Goal: Information Seeking & Learning: Learn about a topic

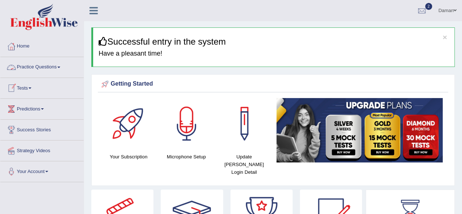
click at [49, 67] on link "Practice Questions" at bounding box center [41, 66] width 83 height 18
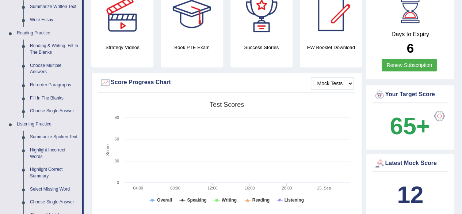
scroll to position [201, 0]
click at [44, 98] on link "Fill In The Blanks" at bounding box center [54, 97] width 55 height 13
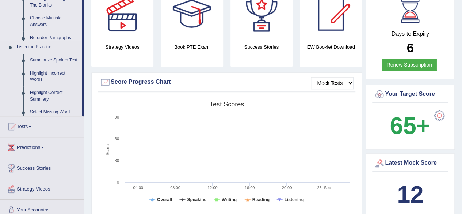
scroll to position [92, 0]
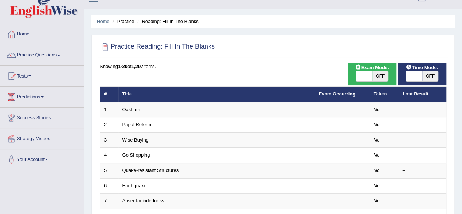
scroll to position [18, 0]
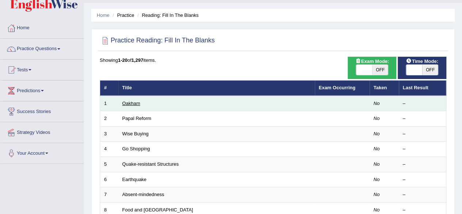
click at [134, 103] on link "Oakham" at bounding box center [131, 102] width 18 height 5
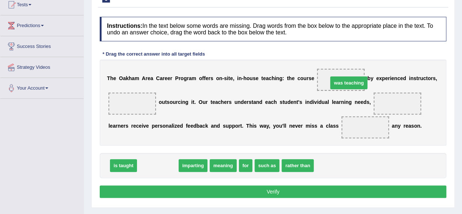
drag, startPoint x: 160, startPoint y: 166, endPoint x: 351, endPoint y: 83, distance: 207.8
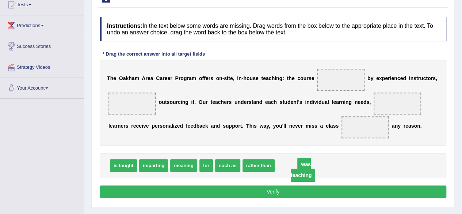
drag, startPoint x: 340, startPoint y: 77, endPoint x: 301, endPoint y: 161, distance: 92.0
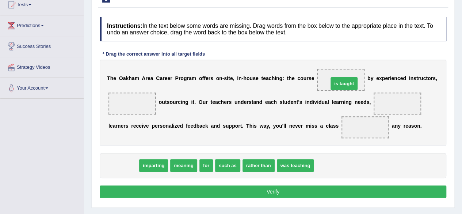
drag, startPoint x: 122, startPoint y: 164, endPoint x: 342, endPoint y: 81, distance: 235.4
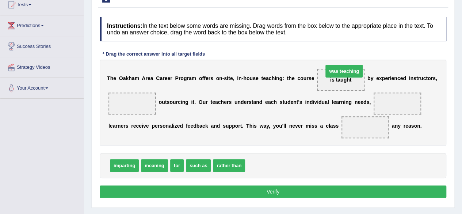
drag, startPoint x: 276, startPoint y: 161, endPoint x: 354, endPoint y: 67, distance: 122.2
drag, startPoint x: 259, startPoint y: 163, endPoint x: 347, endPoint y: 72, distance: 126.9
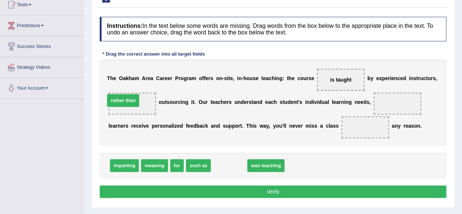
drag, startPoint x: 224, startPoint y: 164, endPoint x: 119, endPoint y: 100, distance: 122.6
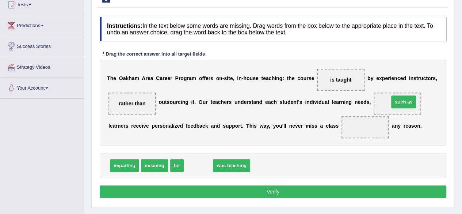
drag, startPoint x: 196, startPoint y: 166, endPoint x: 402, endPoint y: 103, distance: 214.9
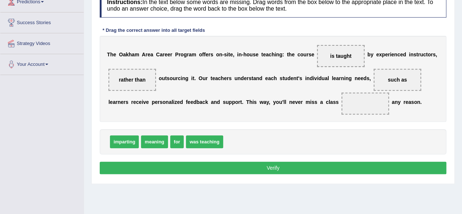
scroll to position [107, 0]
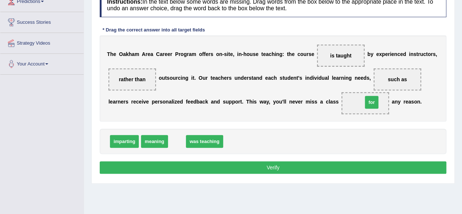
drag, startPoint x: 177, startPoint y: 142, endPoint x: 372, endPoint y: 103, distance: 198.6
click at [286, 166] on button "Verify" at bounding box center [273, 167] width 347 height 12
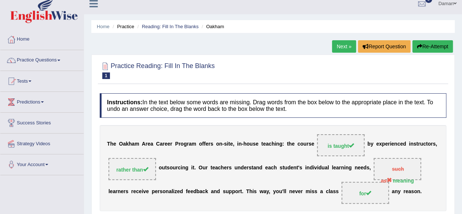
scroll to position [0, 0]
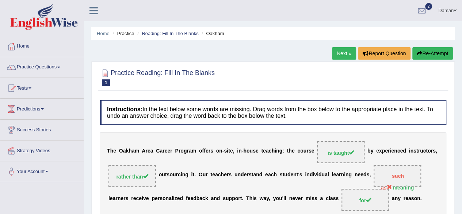
click at [424, 56] on button "Re-Attempt" at bounding box center [432, 53] width 41 height 12
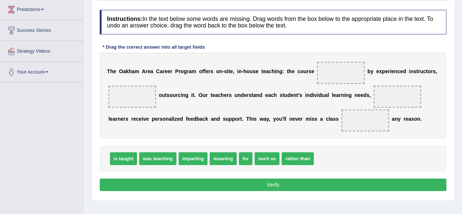
scroll to position [100, 0]
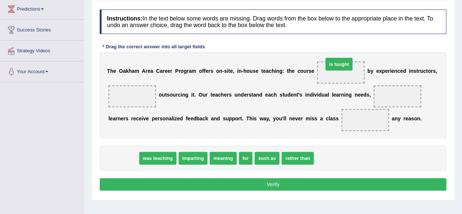
drag, startPoint x: 127, startPoint y: 157, endPoint x: 343, endPoint y: 63, distance: 235.6
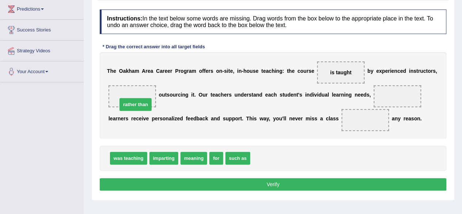
drag, startPoint x: 269, startPoint y: 159, endPoint x: 133, endPoint y: 103, distance: 146.8
drag, startPoint x: 189, startPoint y: 159, endPoint x: 142, endPoint y: 179, distance: 51.5
drag, startPoint x: 189, startPoint y: 155, endPoint x: 324, endPoint y: 107, distance: 143.4
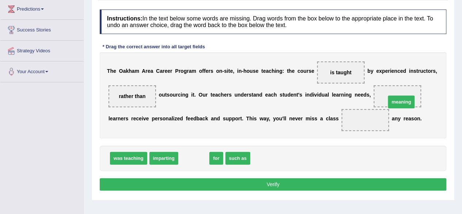
drag, startPoint x: 193, startPoint y: 157, endPoint x: 397, endPoint y: 100, distance: 212.6
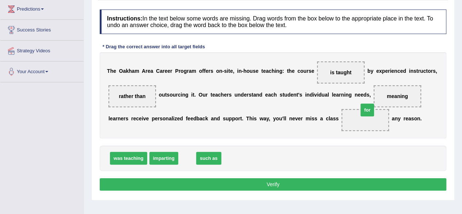
drag, startPoint x: 184, startPoint y: 159, endPoint x: 365, endPoint y: 111, distance: 187.1
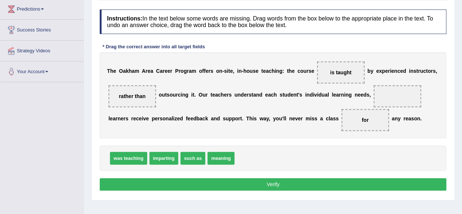
click at [309, 179] on button "Verify" at bounding box center [273, 184] width 347 height 12
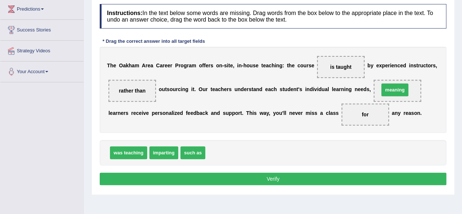
drag, startPoint x: 216, startPoint y: 152, endPoint x: 392, endPoint y: 88, distance: 187.3
click at [328, 178] on button "Verify" at bounding box center [273, 178] width 347 height 12
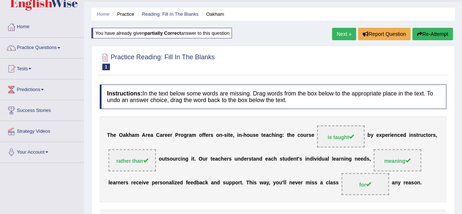
scroll to position [19, 0]
click at [346, 34] on link "Next »" at bounding box center [344, 34] width 24 height 12
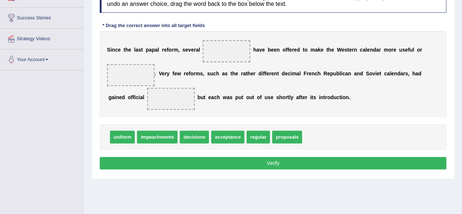
scroll to position [112, 0]
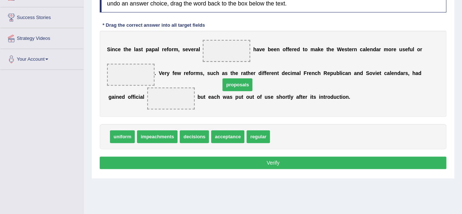
drag, startPoint x: 290, startPoint y: 139, endPoint x: 216, endPoint y: 44, distance: 120.6
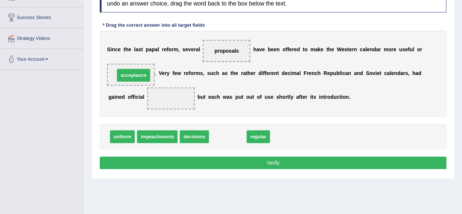
drag, startPoint x: 223, startPoint y: 134, endPoint x: 130, endPoint y: 75, distance: 110.1
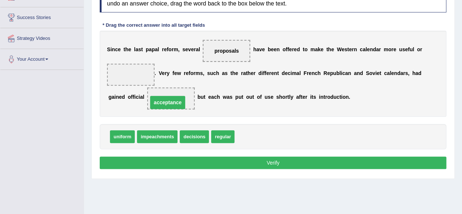
drag, startPoint x: 135, startPoint y: 75, endPoint x: 175, endPoint y: 103, distance: 48.2
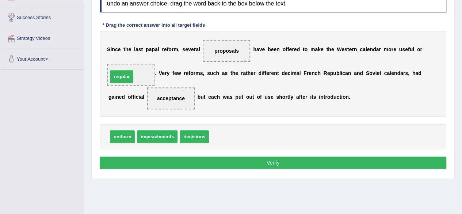
drag, startPoint x: 224, startPoint y: 134, endPoint x: 123, endPoint y: 75, distance: 117.3
click at [285, 160] on button "Verify" at bounding box center [273, 162] width 347 height 12
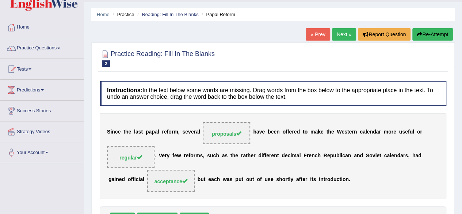
scroll to position [0, 0]
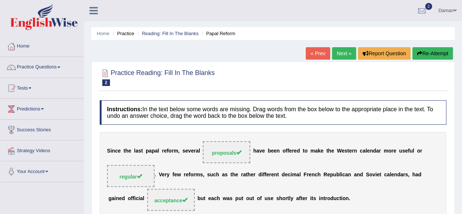
click at [342, 55] on link "Next »" at bounding box center [344, 53] width 24 height 12
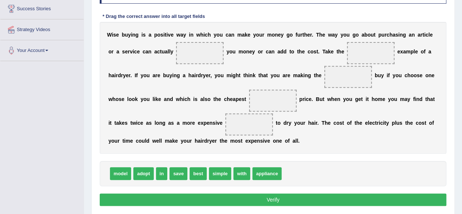
scroll to position [121, 0]
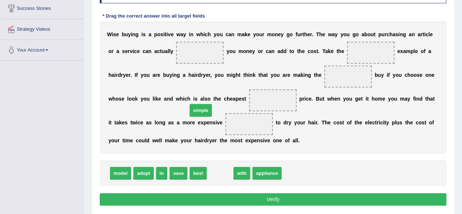
drag, startPoint x: 222, startPoint y: 174, endPoint x: 203, endPoint y: 68, distance: 107.0
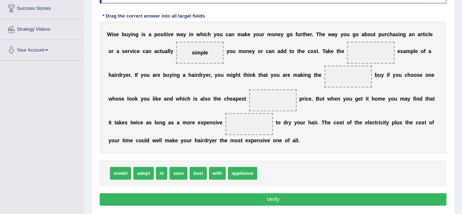
drag, startPoint x: 193, startPoint y: 174, endPoint x: 220, endPoint y: 161, distance: 29.4
drag, startPoint x: 193, startPoint y: 173, endPoint x: 365, endPoint y: 53, distance: 210.5
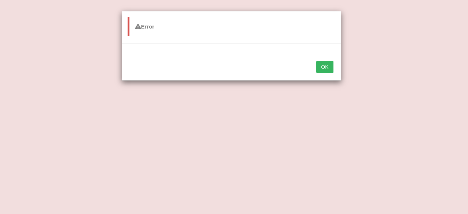
click at [330, 66] on button "OK" at bounding box center [324, 67] width 17 height 12
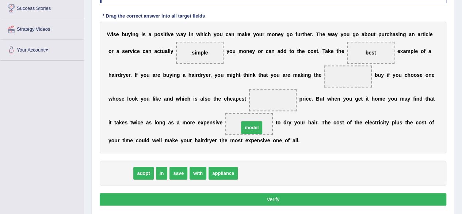
drag, startPoint x: 120, startPoint y: 172, endPoint x: 251, endPoint y: 126, distance: 138.9
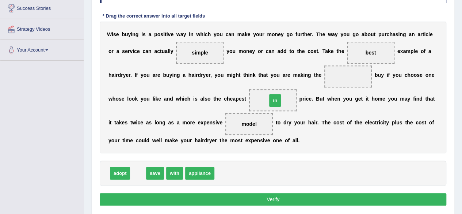
drag, startPoint x: 137, startPoint y: 174, endPoint x: 274, endPoint y: 101, distance: 155.1
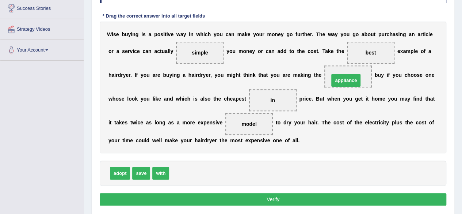
drag, startPoint x: 185, startPoint y: 170, endPoint x: 350, endPoint y: 57, distance: 200.7
click at [308, 197] on button "Verify" at bounding box center [273, 199] width 347 height 12
drag, startPoint x: 176, startPoint y: 174, endPoint x: 353, endPoint y: 62, distance: 209.2
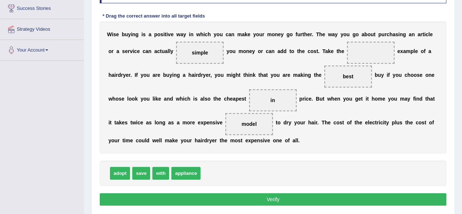
drag, startPoint x: 342, startPoint y: 70, endPoint x: 265, endPoint y: 130, distance: 97.6
click at [265, 130] on div "W i s e b u y i n g i s a p o s i t i v e w a y i n w h i c h y o u c a n m a k…" at bounding box center [273, 88] width 347 height 132
drag, startPoint x: 179, startPoint y: 171, endPoint x: 335, endPoint y: 84, distance: 178.6
drag, startPoint x: 176, startPoint y: 174, endPoint x: 355, endPoint y: 52, distance: 217.1
click at [272, 198] on button "Verify" at bounding box center [273, 199] width 347 height 12
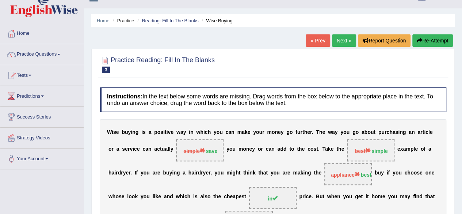
scroll to position [16, 0]
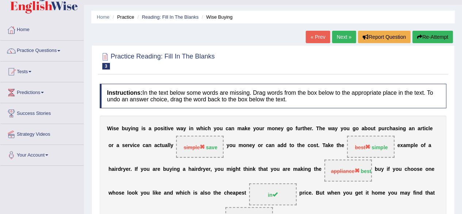
click at [421, 38] on button "Re-Attempt" at bounding box center [432, 37] width 41 height 12
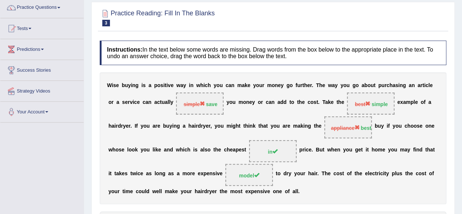
scroll to position [33, 0]
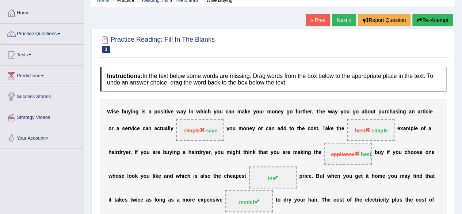
click at [434, 17] on button "Re-Attempt" at bounding box center [432, 20] width 41 height 12
click at [318, 23] on link "« Prev" at bounding box center [318, 20] width 24 height 12
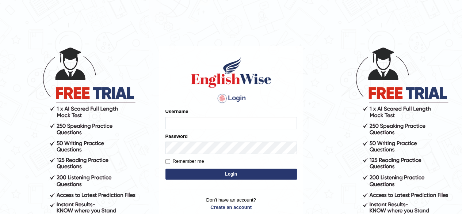
click at [197, 119] on input "Username" at bounding box center [232, 123] width 132 height 12
type input "[PERSON_NAME]"
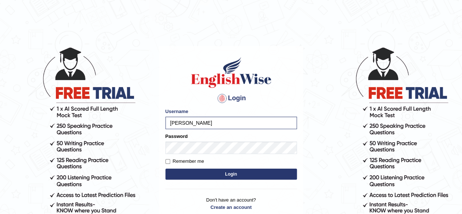
click at [228, 174] on button "Login" at bounding box center [232, 173] width 132 height 11
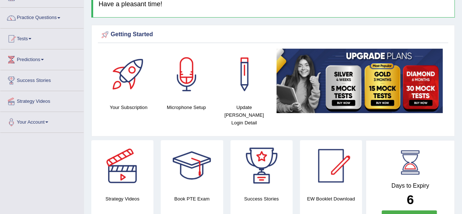
scroll to position [50, 0]
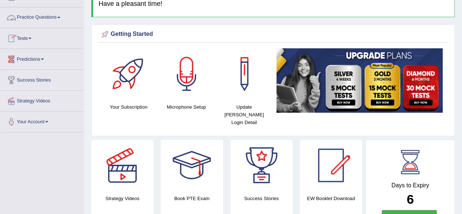
click at [48, 16] on link "Practice Questions" at bounding box center [41, 16] width 83 height 18
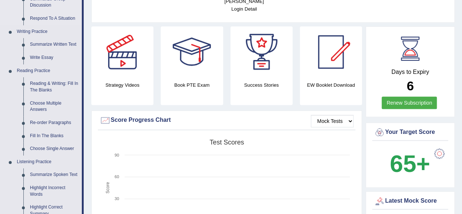
scroll to position [164, 0]
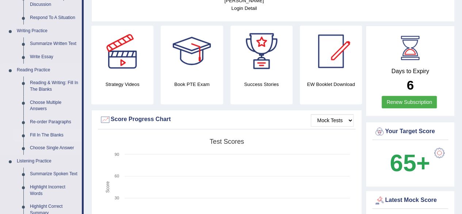
click at [39, 133] on link "Fill In The Blanks" at bounding box center [54, 135] width 55 height 13
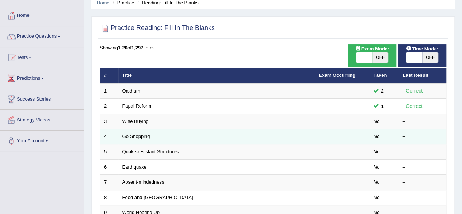
scroll to position [32, 0]
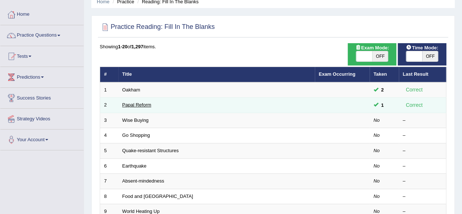
click at [141, 102] on link "Papal Reform" at bounding box center [136, 104] width 29 height 5
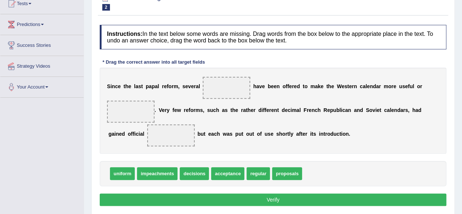
scroll to position [85, 0]
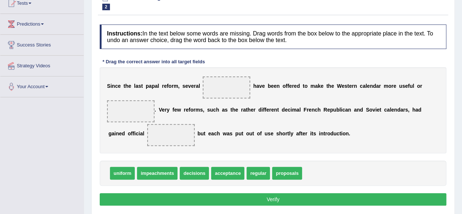
click at [228, 85] on span at bounding box center [226, 87] width 47 height 22
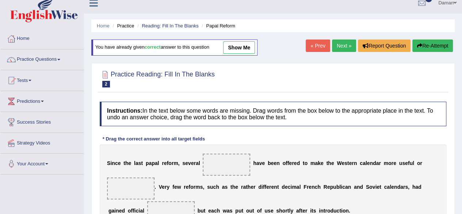
click at [336, 46] on link "Next »" at bounding box center [344, 45] width 24 height 12
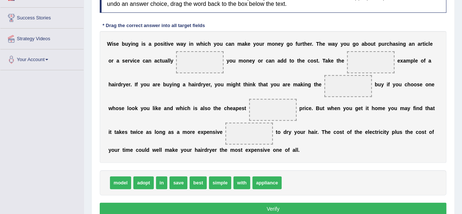
scroll to position [136, 0]
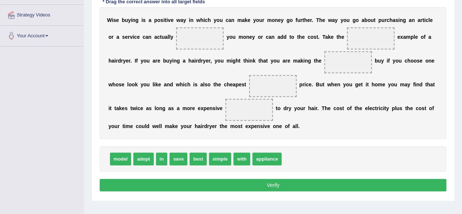
click at [202, 35] on span at bounding box center [199, 38] width 47 height 22
drag, startPoint x: 198, startPoint y: 157, endPoint x: 369, endPoint y: 38, distance: 207.7
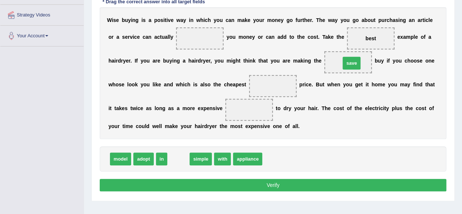
drag, startPoint x: 178, startPoint y: 158, endPoint x: 351, endPoint y: 62, distance: 197.9
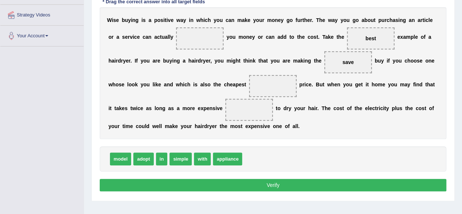
drag, startPoint x: 341, startPoint y: 62, endPoint x: 219, endPoint y: 43, distance: 123.4
click at [219, 43] on div "W i s e b u y i n g i s a p o s i t i v e w a y i n w h i c h y o u c a n m a k…" at bounding box center [273, 73] width 347 height 132
drag, startPoint x: 177, startPoint y: 160, endPoint x: 344, endPoint y: 65, distance: 191.8
drag, startPoint x: 229, startPoint y: 158, endPoint x: 205, endPoint y: 44, distance: 116.5
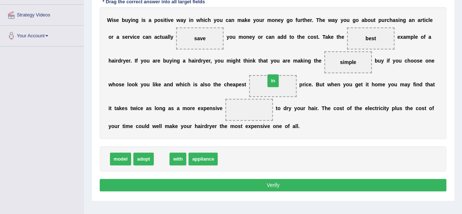
drag, startPoint x: 159, startPoint y: 161, endPoint x: 271, endPoint y: 83, distance: 136.4
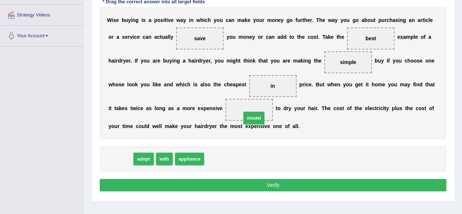
drag, startPoint x: 121, startPoint y: 157, endPoint x: 255, endPoint y: 106, distance: 142.8
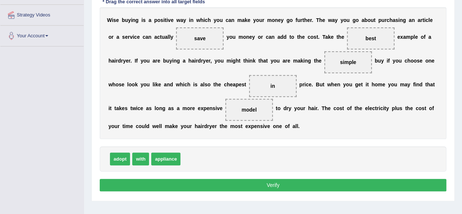
click at [271, 184] on button "Verify" at bounding box center [273, 185] width 347 height 12
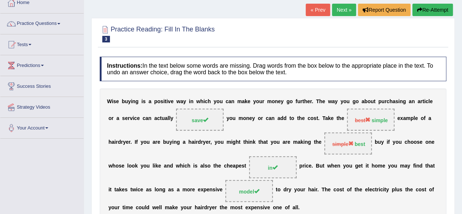
scroll to position [40, 0]
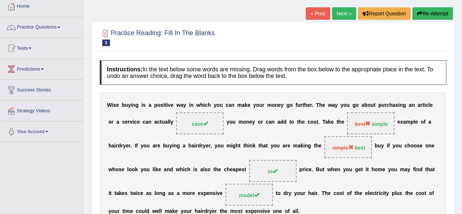
click at [425, 16] on button "Re-Attempt" at bounding box center [432, 13] width 41 height 12
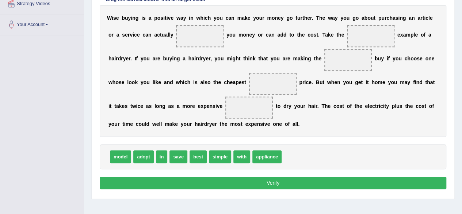
scroll to position [148, 0]
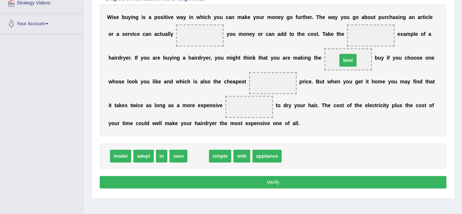
drag, startPoint x: 197, startPoint y: 156, endPoint x: 346, endPoint y: 60, distance: 177.7
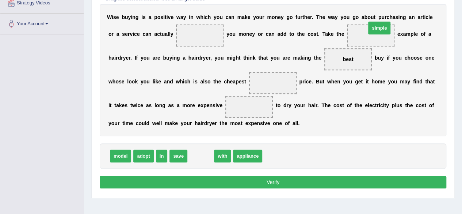
drag, startPoint x: 198, startPoint y: 156, endPoint x: 376, endPoint y: 28, distance: 219.7
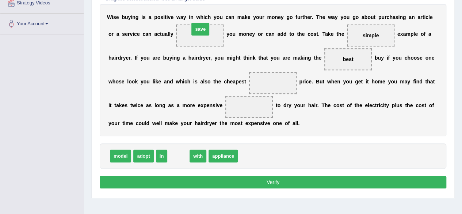
drag, startPoint x: 176, startPoint y: 156, endPoint x: 198, endPoint y: 30, distance: 128.7
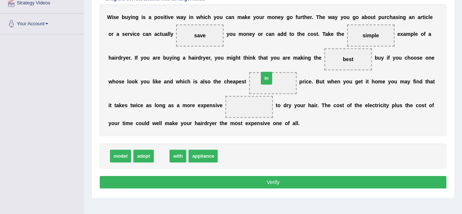
drag, startPoint x: 157, startPoint y: 156, endPoint x: 263, endPoint y: 76, distance: 132.7
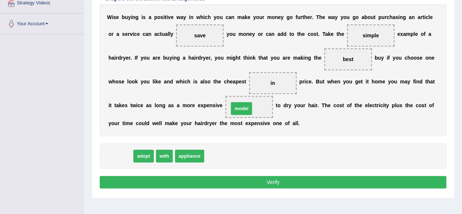
drag, startPoint x: 114, startPoint y: 155, endPoint x: 235, endPoint y: 107, distance: 130.1
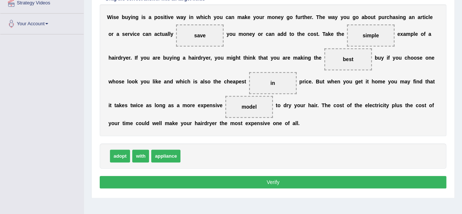
click at [278, 179] on button "Verify" at bounding box center [273, 182] width 347 height 12
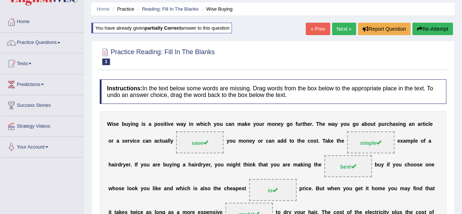
scroll to position [0, 0]
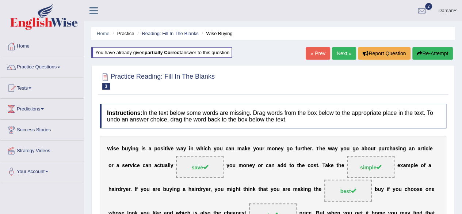
click at [345, 54] on link "Next »" at bounding box center [344, 53] width 24 height 12
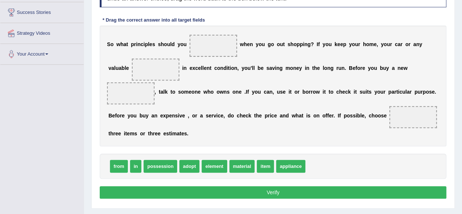
scroll to position [124, 0]
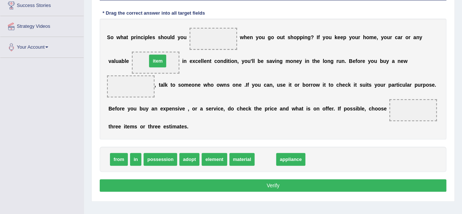
drag, startPoint x: 263, startPoint y: 157, endPoint x: 155, endPoint y: 60, distance: 145.1
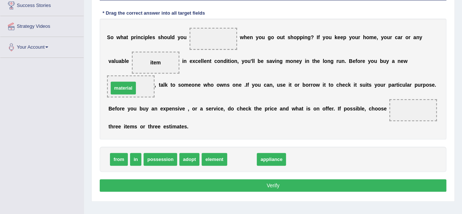
drag, startPoint x: 241, startPoint y: 160, endPoint x: 122, endPoint y: 89, distance: 138.5
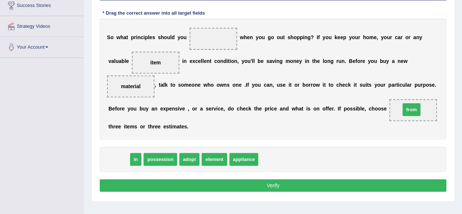
drag, startPoint x: 117, startPoint y: 157, endPoint x: 410, endPoint y: 107, distance: 296.8
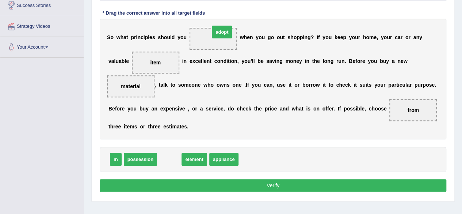
drag, startPoint x: 168, startPoint y: 158, endPoint x: 221, endPoint y: 38, distance: 131.2
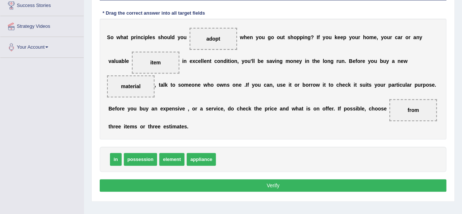
click at [279, 184] on button "Verify" at bounding box center [273, 185] width 347 height 12
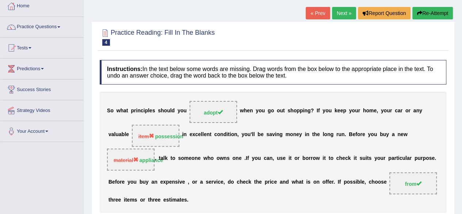
scroll to position [40, 0]
click at [421, 16] on button "Re-Attempt" at bounding box center [432, 13] width 41 height 12
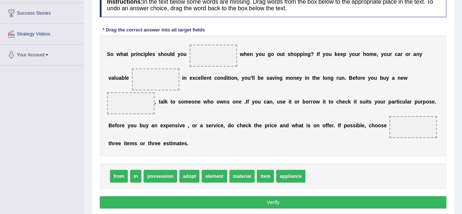
scroll to position [125, 0]
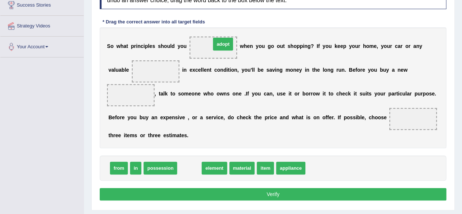
drag, startPoint x: 189, startPoint y: 167, endPoint x: 222, endPoint y: 43, distance: 128.1
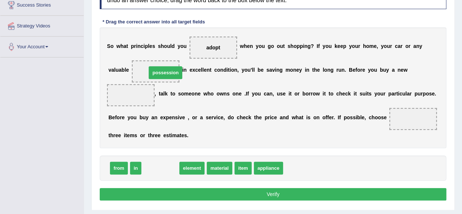
drag, startPoint x: 157, startPoint y: 165, endPoint x: 159, endPoint y: 69, distance: 96.1
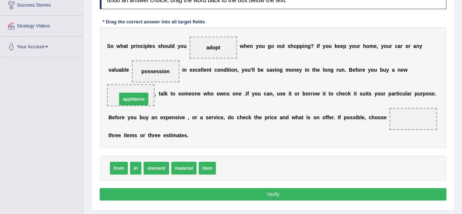
drag, startPoint x: 228, startPoint y: 166, endPoint x: 129, endPoint y: 95, distance: 122.4
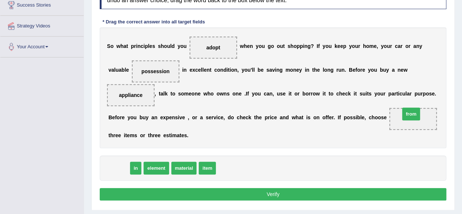
drag, startPoint x: 116, startPoint y: 168, endPoint x: 408, endPoint y: 115, distance: 296.7
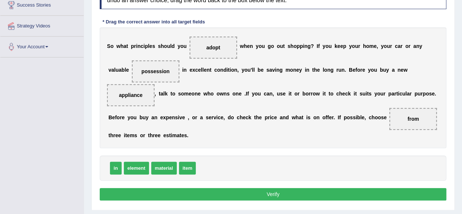
click at [290, 193] on button "Verify" at bounding box center [273, 194] width 347 height 12
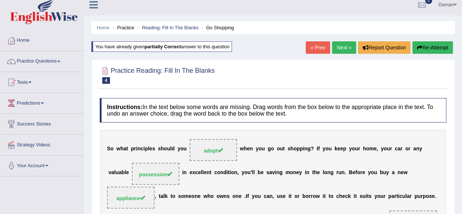
scroll to position [6, 0]
click at [343, 49] on link "Next »" at bounding box center [344, 47] width 24 height 12
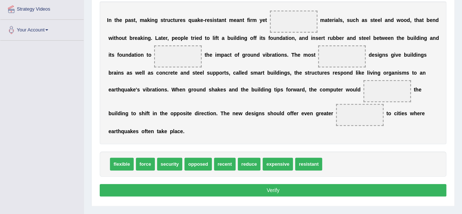
scroll to position [142, 0]
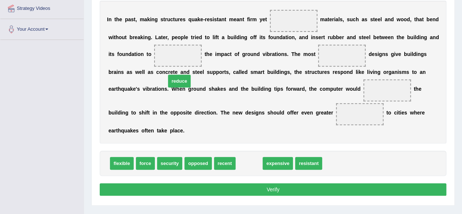
drag, startPoint x: 252, startPoint y: 161, endPoint x: 180, endPoint y: 65, distance: 119.8
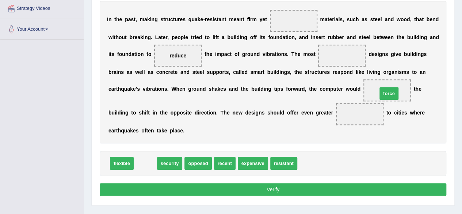
drag, startPoint x: 143, startPoint y: 161, endPoint x: 398, endPoint y: 90, distance: 264.6
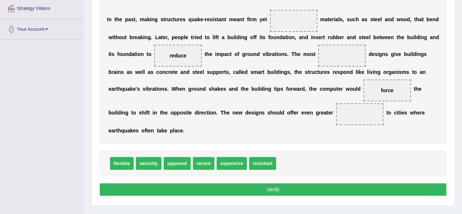
drag, startPoint x: 146, startPoint y: 162, endPoint x: 159, endPoint y: 148, distance: 18.6
drag, startPoint x: 143, startPoint y: 165, endPoint x: 351, endPoint y: 119, distance: 212.8
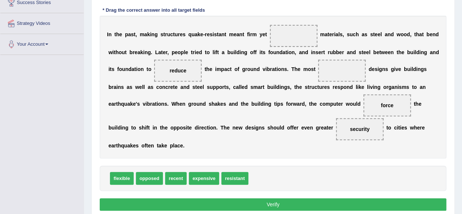
scroll to position [127, 0]
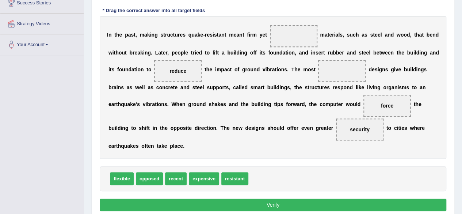
drag, startPoint x: 176, startPoint y: 178, endPoint x: 178, endPoint y: 168, distance: 9.7
drag, startPoint x: 171, startPoint y: 178, endPoint x: 338, endPoint y: 70, distance: 198.3
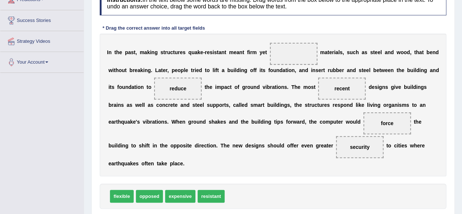
scroll to position [109, 0]
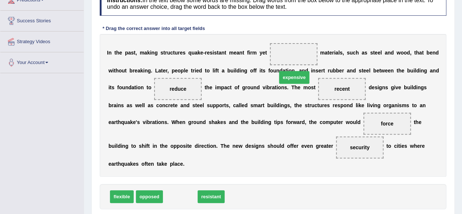
drag, startPoint x: 185, startPoint y: 195, endPoint x: 302, endPoint y: 68, distance: 173.0
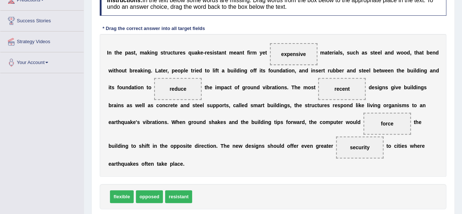
scroll to position [170, 0]
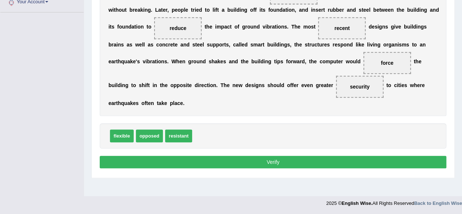
click at [280, 161] on button "Verify" at bounding box center [273, 162] width 347 height 12
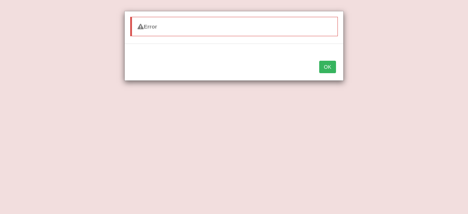
click at [332, 71] on button "OK" at bounding box center [327, 67] width 17 height 12
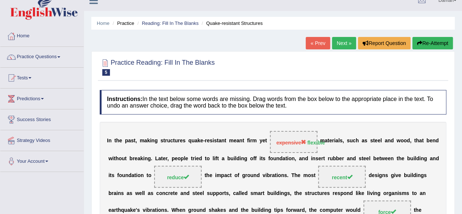
scroll to position [9, 0]
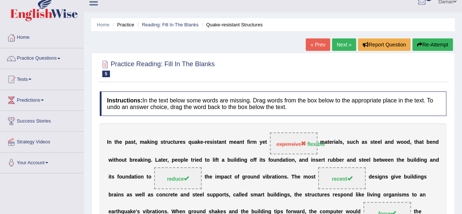
click at [423, 46] on button "Re-Attempt" at bounding box center [432, 44] width 41 height 12
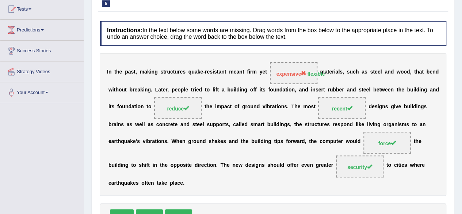
scroll to position [78, 0]
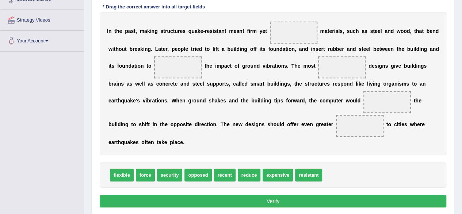
scroll to position [131, 0]
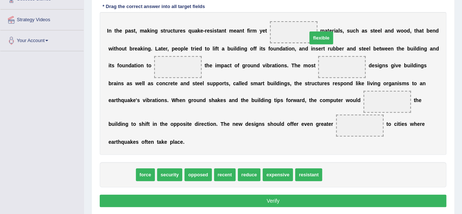
drag, startPoint x: 126, startPoint y: 172, endPoint x: 321, endPoint y: 32, distance: 239.3
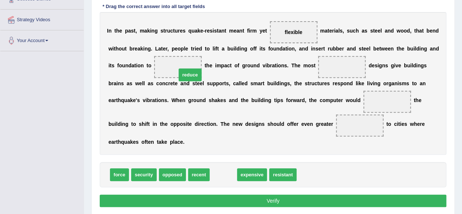
drag, startPoint x: 222, startPoint y: 176, endPoint x: 189, endPoint y: 76, distance: 105.1
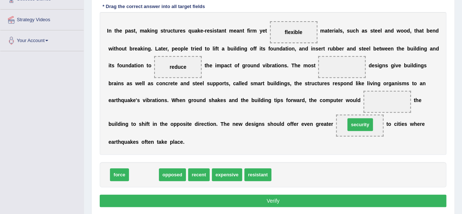
drag, startPoint x: 145, startPoint y: 173, endPoint x: 365, endPoint y: 123, distance: 224.8
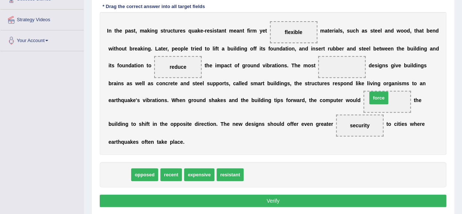
drag, startPoint x: 121, startPoint y: 172, endPoint x: 380, endPoint y: 95, distance: 270.9
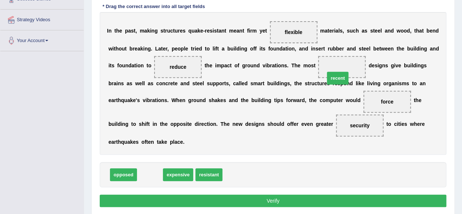
drag, startPoint x: 141, startPoint y: 177, endPoint x: 330, endPoint y: 76, distance: 213.6
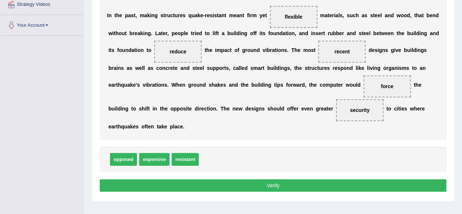
scroll to position [158, 0]
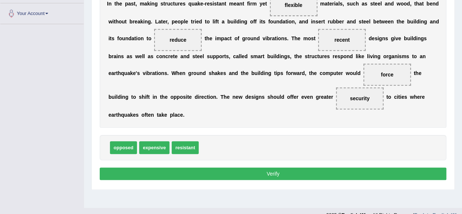
click at [255, 176] on button "Verify" at bounding box center [273, 173] width 347 height 12
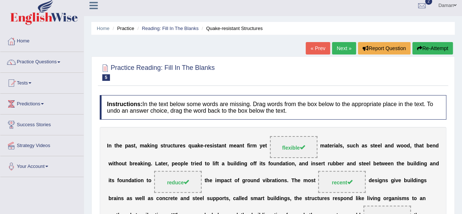
scroll to position [0, 0]
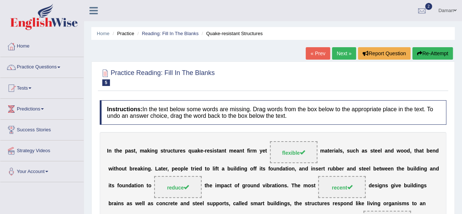
click at [340, 50] on link "Next »" at bounding box center [344, 53] width 24 height 12
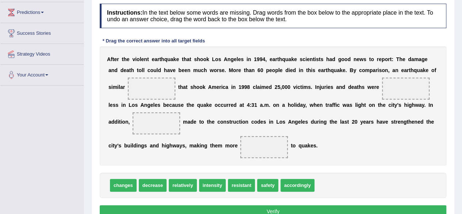
scroll to position [99, 0]
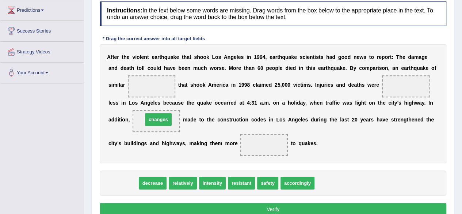
drag, startPoint x: 129, startPoint y: 181, endPoint x: 164, endPoint y: 117, distance: 72.6
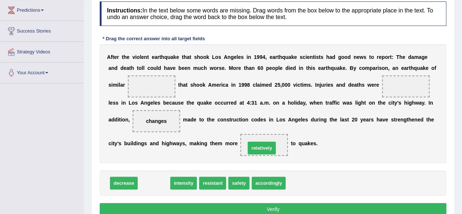
drag, startPoint x: 151, startPoint y: 183, endPoint x: 259, endPoint y: 148, distance: 113.3
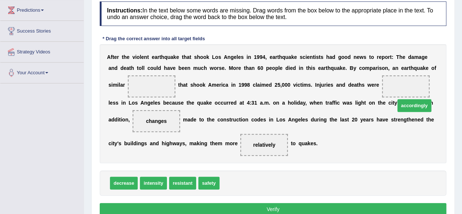
drag, startPoint x: 239, startPoint y: 185, endPoint x: 419, endPoint y: 95, distance: 201.0
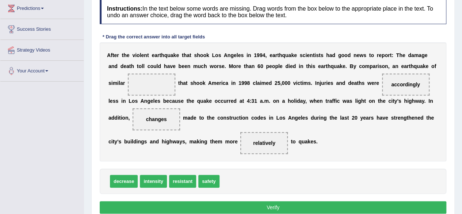
scroll to position [102, 0]
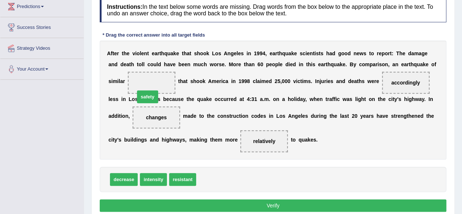
drag, startPoint x: 212, startPoint y: 180, endPoint x: 147, endPoint y: 89, distance: 112.4
click at [261, 203] on button "Verify" at bounding box center [273, 205] width 347 height 12
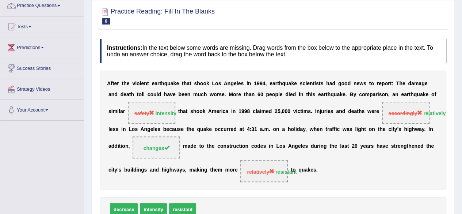
scroll to position [0, 0]
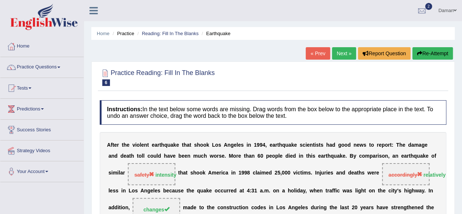
click at [434, 54] on button "Re-Attempt" at bounding box center [432, 53] width 41 height 12
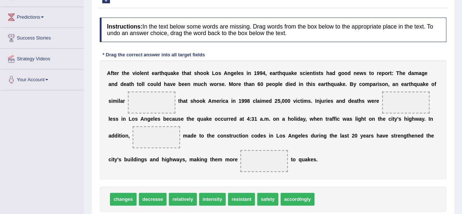
click at [136, 98] on span at bounding box center [151, 102] width 47 height 22
drag, startPoint x: 212, startPoint y: 200, endPoint x: 157, endPoint y: 109, distance: 106.5
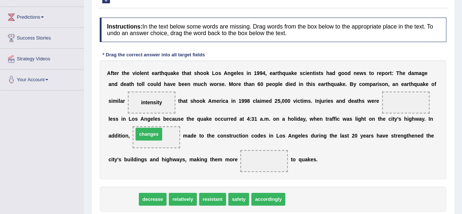
drag, startPoint x: 126, startPoint y: 197, endPoint x: 152, endPoint y: 132, distance: 69.5
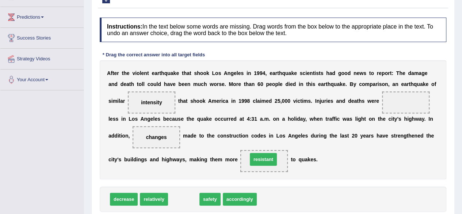
drag, startPoint x: 186, startPoint y: 201, endPoint x: 266, endPoint y: 162, distance: 88.9
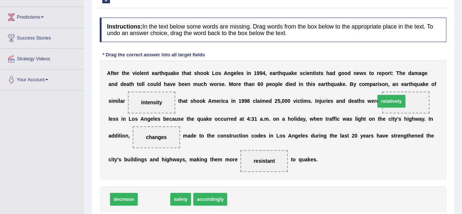
drag, startPoint x: 156, startPoint y: 198, endPoint x: 395, endPoint y: 100, distance: 257.9
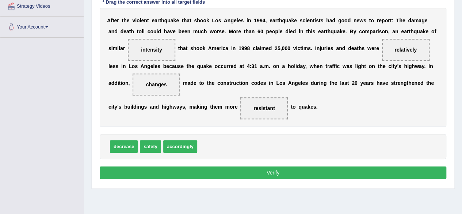
scroll to position [152, 0]
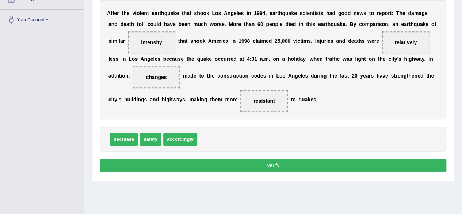
click at [281, 167] on button "Verify" at bounding box center [273, 165] width 347 height 12
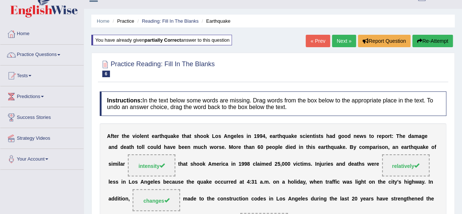
scroll to position [13, 0]
click at [341, 42] on link "Next »" at bounding box center [344, 40] width 24 height 12
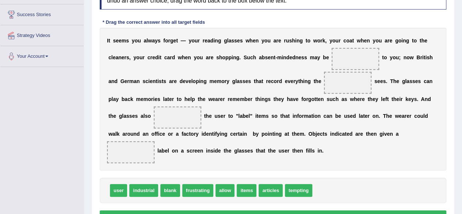
scroll to position [115, 0]
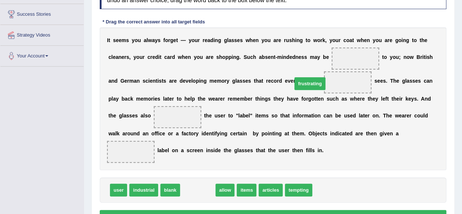
drag, startPoint x: 193, startPoint y: 188, endPoint x: 316, endPoint y: 67, distance: 172.8
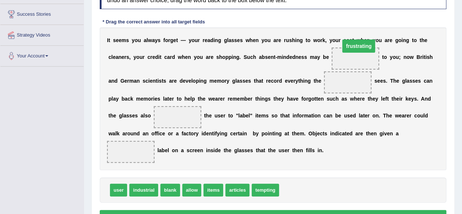
drag, startPoint x: 345, startPoint y: 81, endPoint x: 354, endPoint y: 47, distance: 34.9
drag, startPoint x: 113, startPoint y: 189, endPoint x: 101, endPoint y: 188, distance: 12.4
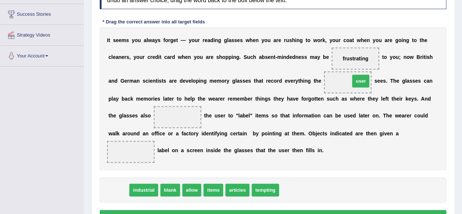
drag, startPoint x: 115, startPoint y: 191, endPoint x: 354, endPoint y: 83, distance: 262.6
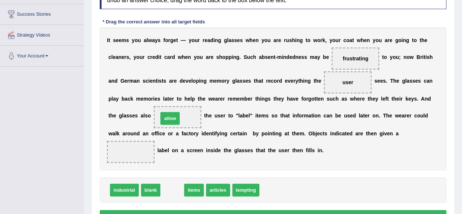
drag, startPoint x: 169, startPoint y: 187, endPoint x: 167, endPoint y: 115, distance: 72.4
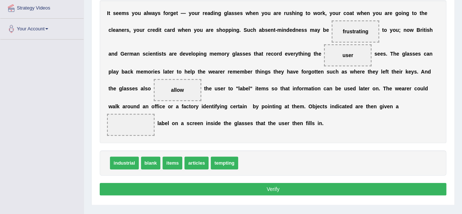
scroll to position [143, 0]
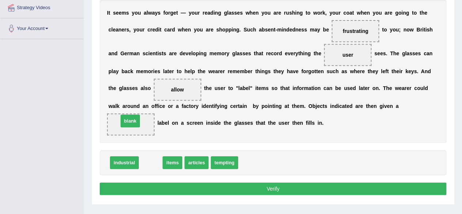
drag, startPoint x: 151, startPoint y: 163, endPoint x: 130, endPoint y: 119, distance: 48.4
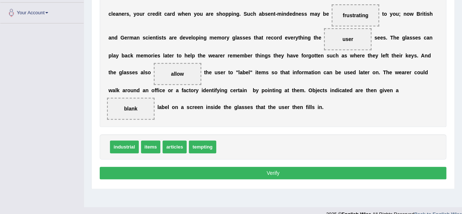
scroll to position [159, 0]
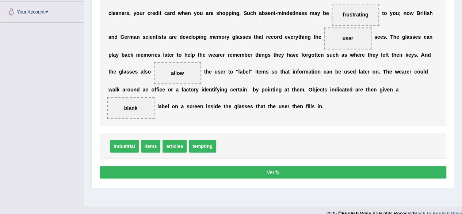
click at [273, 174] on button "Verify" at bounding box center [273, 172] width 347 height 12
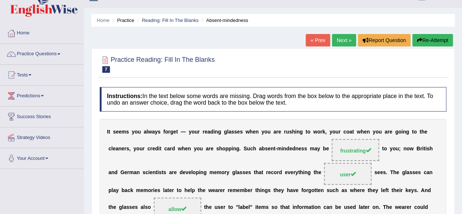
scroll to position [6, 0]
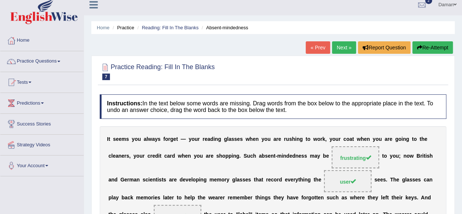
click at [341, 47] on link "Next »" at bounding box center [344, 47] width 24 height 12
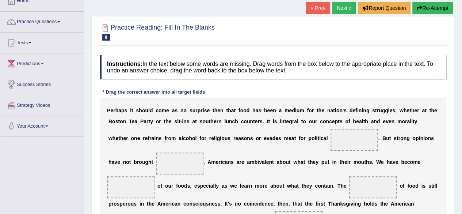
scroll to position [45, 0]
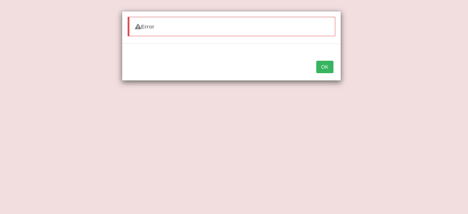
click at [324, 65] on button "OK" at bounding box center [324, 67] width 17 height 12
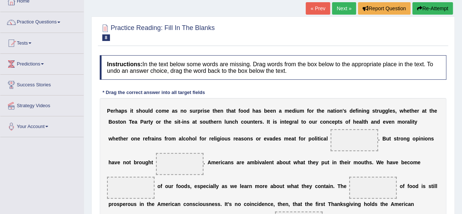
click at [237, 174] on div "P e r h a p s i t s h o u l d c o m e a s n o s u r p r i s e t h e n t h a t f…" at bounding box center [273, 174] width 347 height 153
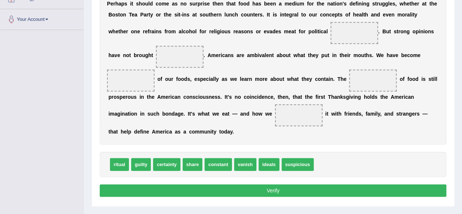
scroll to position [153, 0]
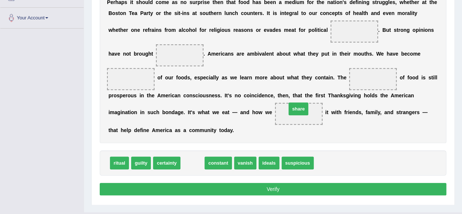
drag, startPoint x: 193, startPoint y: 163, endPoint x: 299, endPoint y: 109, distance: 118.9
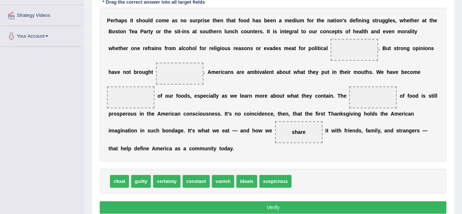
scroll to position [134, 0]
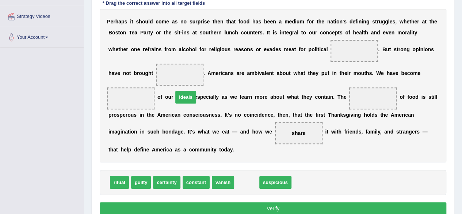
drag, startPoint x: 242, startPoint y: 182, endPoint x: 179, endPoint y: 87, distance: 113.6
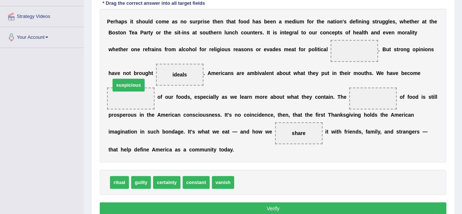
drag, startPoint x: 246, startPoint y: 183, endPoint x: 122, endPoint y: 86, distance: 157.4
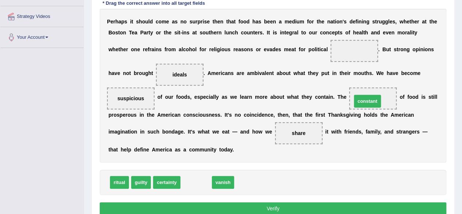
drag, startPoint x: 192, startPoint y: 182, endPoint x: 367, endPoint y: 102, distance: 192.7
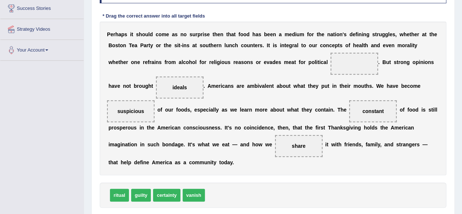
scroll to position [121, 0]
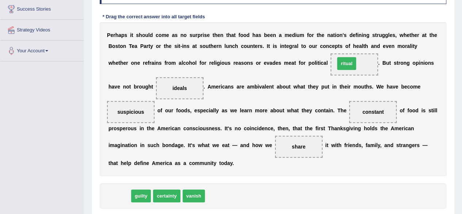
drag, startPoint x: 115, startPoint y: 195, endPoint x: 343, endPoint y: 63, distance: 263.9
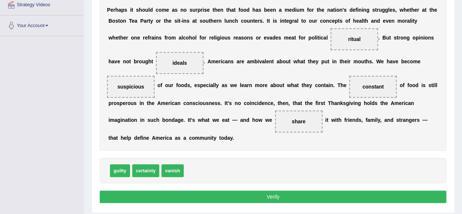
scroll to position [146, 0]
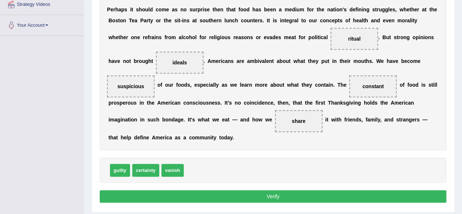
click at [284, 194] on button "Verify" at bounding box center [273, 196] width 347 height 12
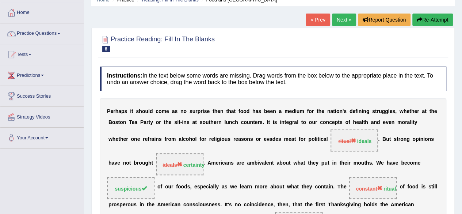
scroll to position [33, 0]
click at [425, 23] on button "Re-Attempt" at bounding box center [432, 20] width 41 height 12
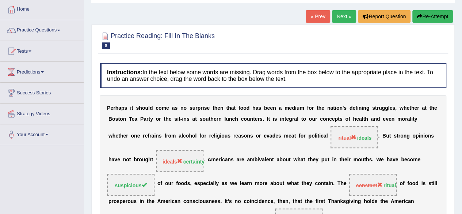
scroll to position [36, 0]
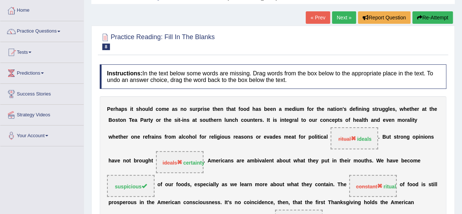
click at [424, 17] on button "Re-Attempt" at bounding box center [432, 17] width 41 height 12
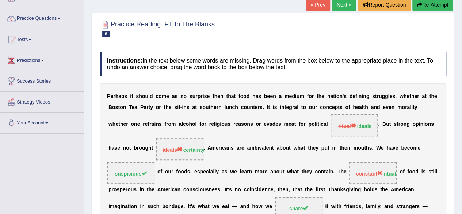
scroll to position [47, 0]
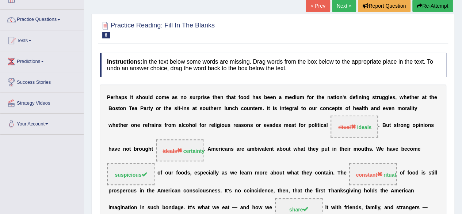
click at [316, 5] on link "« Prev" at bounding box center [318, 6] width 24 height 12
click at [340, 6] on link "Next »" at bounding box center [344, 6] width 24 height 12
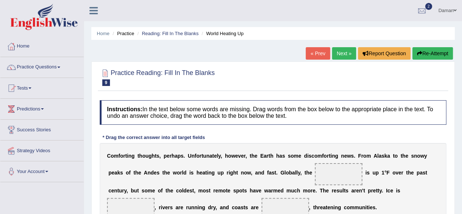
click at [317, 53] on link "« Prev" at bounding box center [318, 53] width 24 height 12
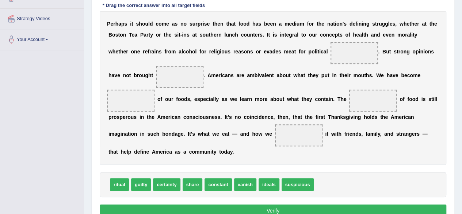
scroll to position [134, 0]
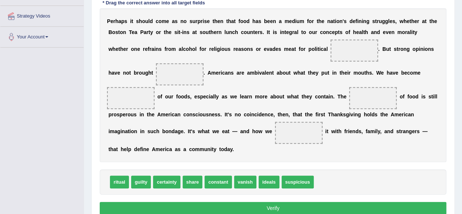
drag, startPoint x: 269, startPoint y: 180, endPoint x: 350, endPoint y: 59, distance: 145.6
drag, startPoint x: 265, startPoint y: 182, endPoint x: 353, endPoint y: 49, distance: 159.6
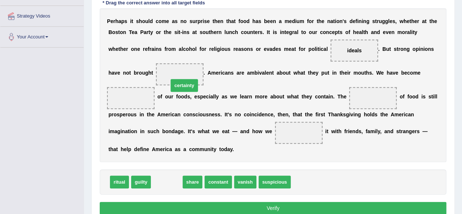
drag, startPoint x: 155, startPoint y: 182, endPoint x: 170, endPoint y: 76, distance: 107.1
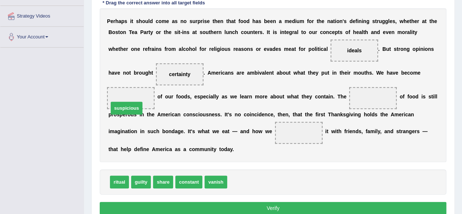
drag, startPoint x: 242, startPoint y: 180, endPoint x: 126, endPoint y: 103, distance: 138.9
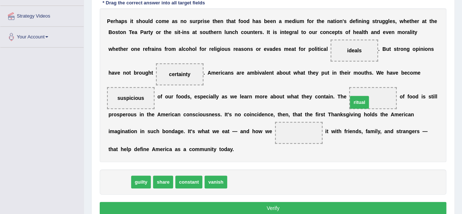
drag, startPoint x: 115, startPoint y: 180, endPoint x: 368, endPoint y: 98, distance: 265.4
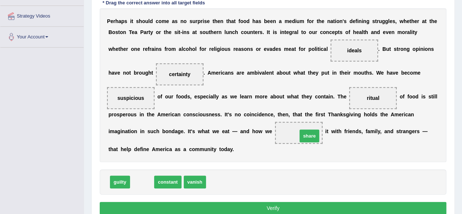
drag, startPoint x: 139, startPoint y: 182, endPoint x: 299, endPoint y: 133, distance: 167.1
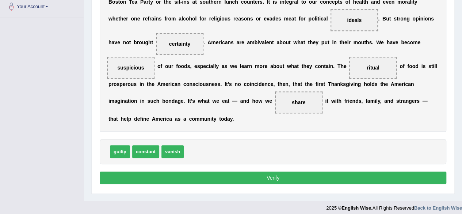
scroll to position [165, 0]
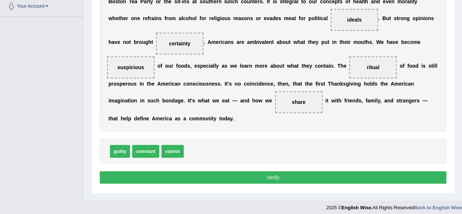
click at [319, 176] on button "Verify" at bounding box center [273, 177] width 347 height 12
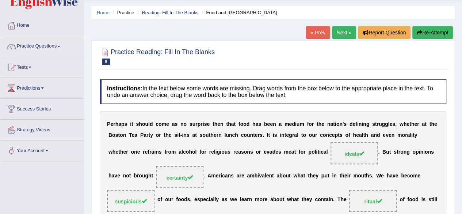
scroll to position [0, 0]
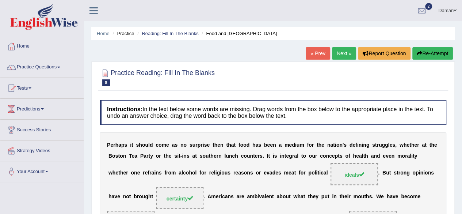
click at [344, 55] on link "Next »" at bounding box center [344, 53] width 24 height 12
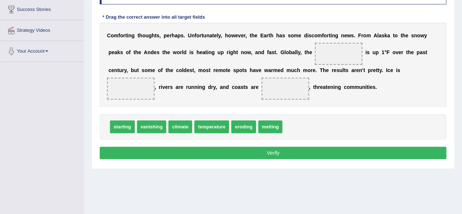
scroll to position [121, 0]
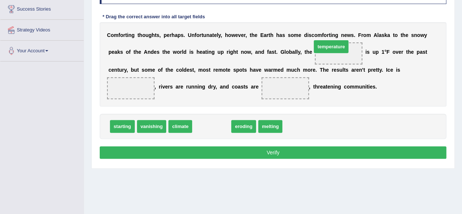
drag, startPoint x: 210, startPoint y: 124, endPoint x: 329, endPoint y: 43, distance: 143.7
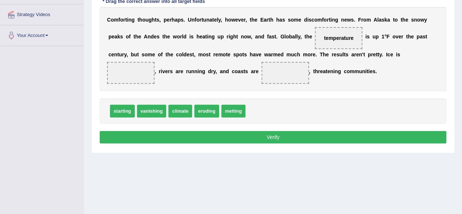
scroll to position [137, 0]
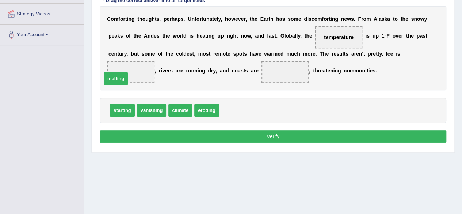
drag, startPoint x: 236, startPoint y: 111, endPoint x: 123, endPoint y: 76, distance: 118.6
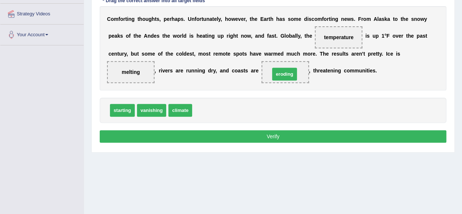
drag, startPoint x: 209, startPoint y: 111, endPoint x: 286, endPoint y: 74, distance: 86.1
click at [249, 135] on button "Verify" at bounding box center [273, 136] width 347 height 12
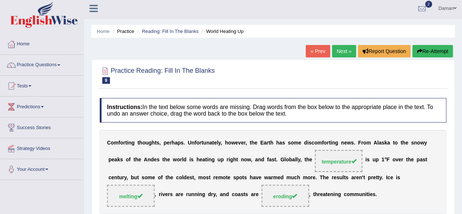
scroll to position [0, 0]
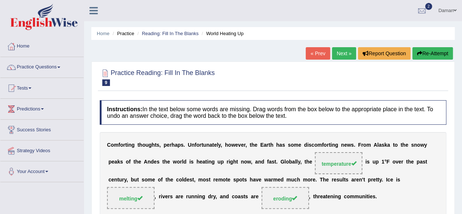
click at [339, 53] on link "Next »" at bounding box center [344, 53] width 24 height 12
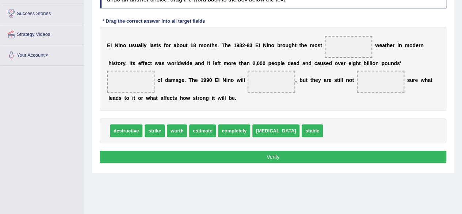
scroll to position [116, 0]
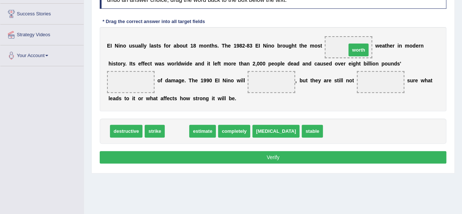
drag, startPoint x: 174, startPoint y: 132, endPoint x: 355, endPoint y: 51, distance: 199.0
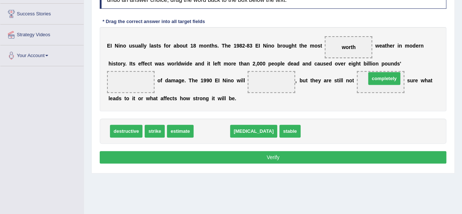
drag, startPoint x: 211, startPoint y: 133, endPoint x: 383, endPoint y: 80, distance: 179.9
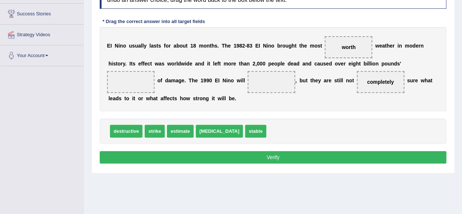
scroll to position [115, 0]
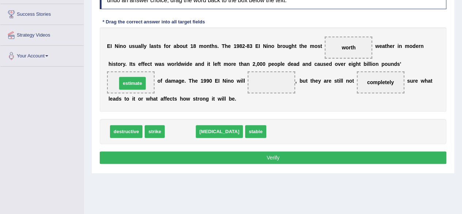
drag, startPoint x: 179, startPoint y: 129, endPoint x: 130, endPoint y: 79, distance: 70.0
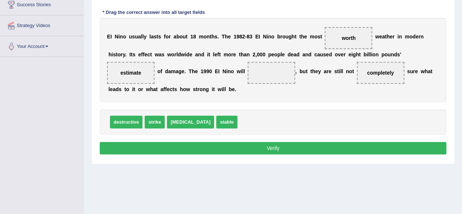
scroll to position [126, 0]
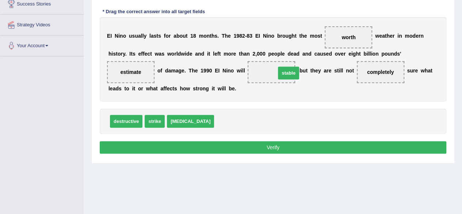
drag, startPoint x: 210, startPoint y: 121, endPoint x: 275, endPoint y: 68, distance: 83.8
click at [274, 147] on button "Verify" at bounding box center [273, 147] width 347 height 12
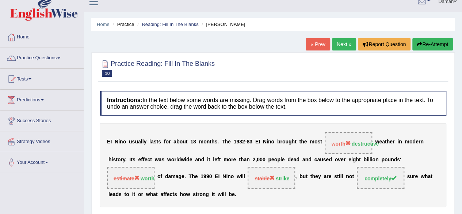
scroll to position [9, 0]
click at [319, 47] on link "« Prev" at bounding box center [318, 44] width 24 height 12
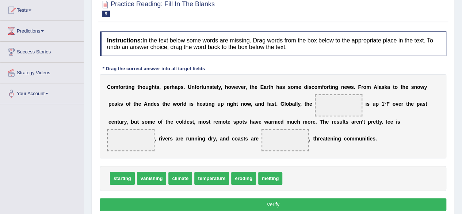
scroll to position [77, 0]
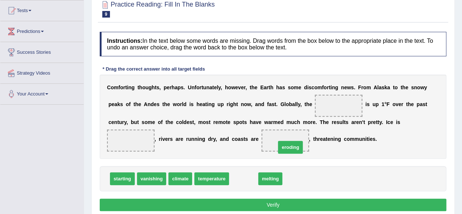
drag, startPoint x: 240, startPoint y: 180, endPoint x: 286, endPoint y: 149, distance: 56.3
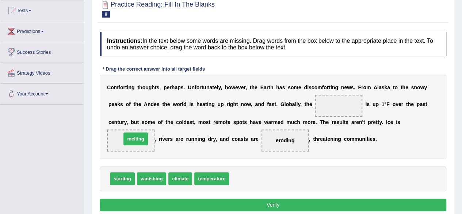
drag, startPoint x: 241, startPoint y: 177, endPoint x: 133, endPoint y: 137, distance: 115.1
drag, startPoint x: 210, startPoint y: 176, endPoint x: 237, endPoint y: 147, distance: 39.8
drag, startPoint x: 218, startPoint y: 175, endPoint x: 306, endPoint y: 121, distance: 103.3
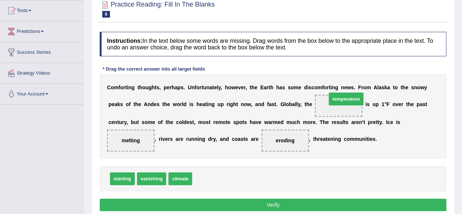
drag, startPoint x: 213, startPoint y: 178, endPoint x: 347, endPoint y: 98, distance: 156.6
click at [277, 204] on button "Verify" at bounding box center [273, 204] width 347 height 12
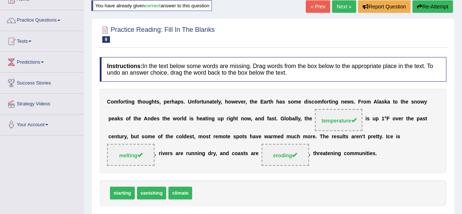
scroll to position [34, 0]
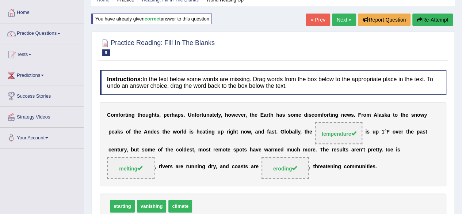
click at [339, 18] on link "Next »" at bounding box center [344, 20] width 24 height 12
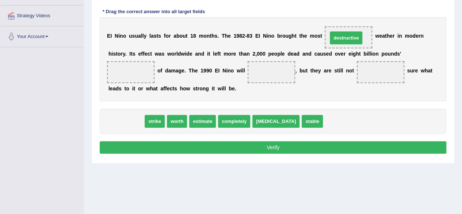
drag, startPoint x: 129, startPoint y: 118, endPoint x: 349, endPoint y: 34, distance: 235.4
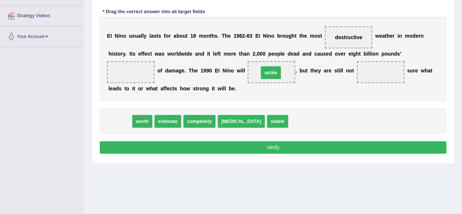
drag, startPoint x: 119, startPoint y: 119, endPoint x: 270, endPoint y: 71, distance: 158.5
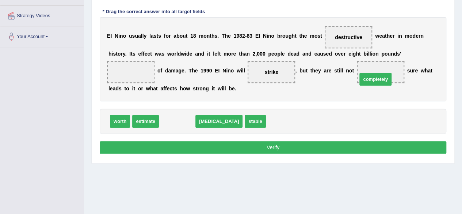
drag, startPoint x: 170, startPoint y: 120, endPoint x: 368, endPoint y: 78, distance: 201.8
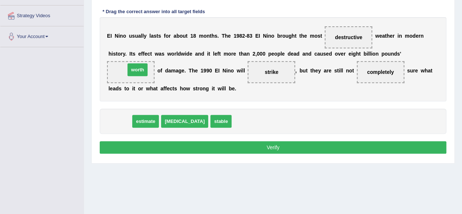
drag, startPoint x: 117, startPoint y: 117, endPoint x: 134, endPoint y: 62, distance: 57.3
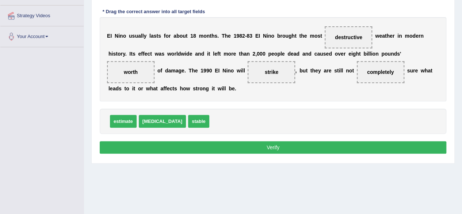
click at [273, 143] on button "Verify" at bounding box center [273, 147] width 347 height 12
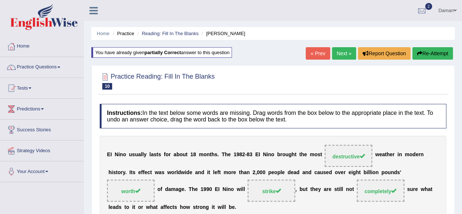
click at [337, 54] on link "Next »" at bounding box center [344, 53] width 24 height 12
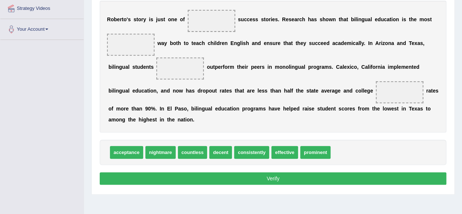
scroll to position [142, 0]
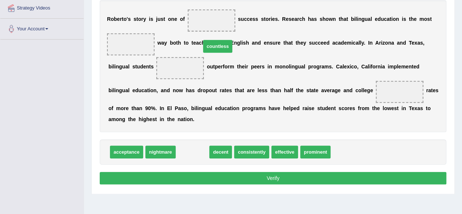
drag, startPoint x: 191, startPoint y: 152, endPoint x: 216, endPoint y: 43, distance: 111.5
click at [216, 43] on span "countless" at bounding box center [218, 46] width 30 height 13
drag, startPoint x: 192, startPoint y: 151, endPoint x: 209, endPoint y: 34, distance: 117.8
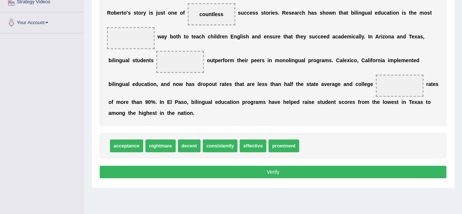
scroll to position [148, 0]
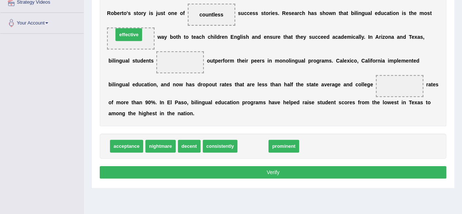
drag, startPoint x: 258, startPoint y: 148, endPoint x: 132, endPoint y: 34, distance: 169.2
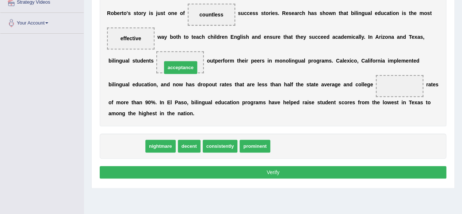
drag, startPoint x: 121, startPoint y: 145, endPoint x: 175, endPoint y: 65, distance: 95.9
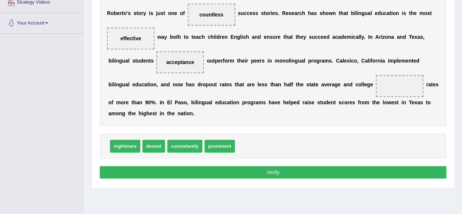
drag, startPoint x: 162, startPoint y: 59, endPoint x: 192, endPoint y: 50, distance: 31.2
click at [202, 51] on span "acceptance" at bounding box center [179, 62] width 47 height 22
drag, startPoint x: 174, startPoint y: 60, endPoint x: 423, endPoint y: 83, distance: 249.9
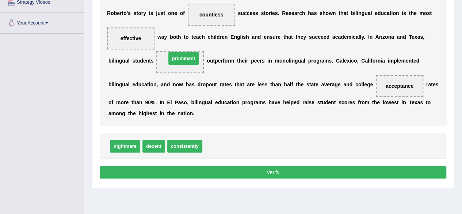
drag, startPoint x: 211, startPoint y: 147, endPoint x: 174, endPoint y: 60, distance: 95.1
click at [273, 168] on button "Verify" at bounding box center [273, 172] width 347 height 12
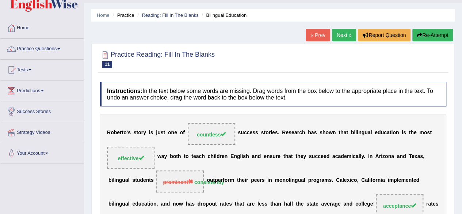
scroll to position [18, 0]
click at [425, 35] on button "Re-Attempt" at bounding box center [432, 35] width 41 height 12
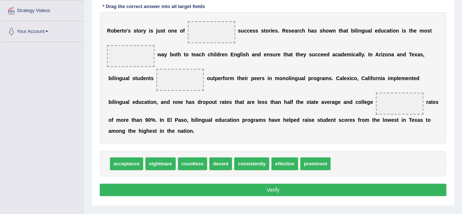
scroll to position [140, 0]
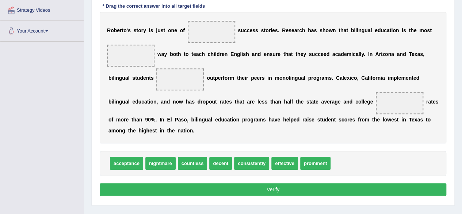
drag, startPoint x: 188, startPoint y: 161, endPoint x: 218, endPoint y: 173, distance: 32.4
drag, startPoint x: 183, startPoint y: 163, endPoint x: 200, endPoint y: 25, distance: 139.1
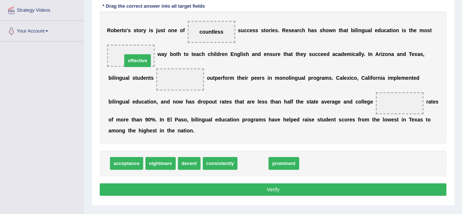
drag, startPoint x: 243, startPoint y: 162, endPoint x: 124, endPoint y: 54, distance: 159.8
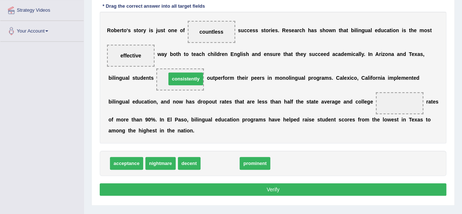
drag, startPoint x: 219, startPoint y: 163, endPoint x: 186, endPoint y: 77, distance: 91.7
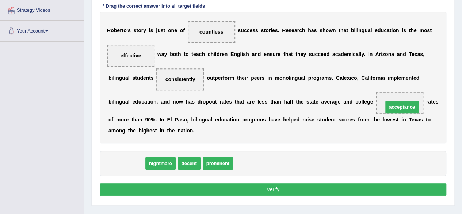
drag, startPoint x: 121, startPoint y: 163, endPoint x: 392, endPoint y: 104, distance: 278.2
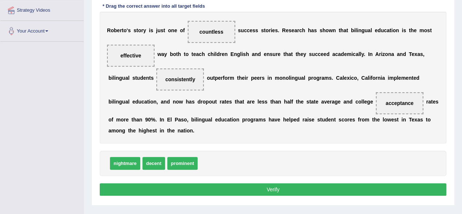
click at [299, 190] on button "Verify" at bounding box center [273, 189] width 347 height 12
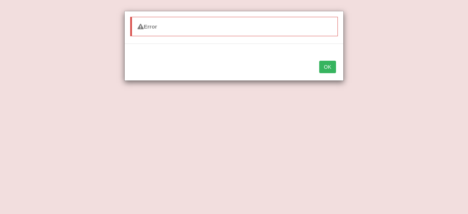
click at [332, 62] on button "OK" at bounding box center [327, 67] width 17 height 12
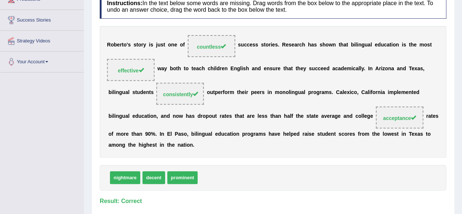
scroll to position [0, 0]
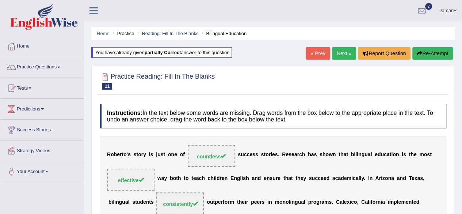
click at [338, 52] on link "Next »" at bounding box center [344, 53] width 24 height 12
click at [343, 53] on link "Next »" at bounding box center [344, 53] width 24 height 12
click at [313, 55] on link "« Prev" at bounding box center [318, 53] width 24 height 12
click at [315, 55] on link "« Prev" at bounding box center [318, 53] width 24 height 12
click at [42, 69] on link "Practice Questions" at bounding box center [41, 66] width 83 height 18
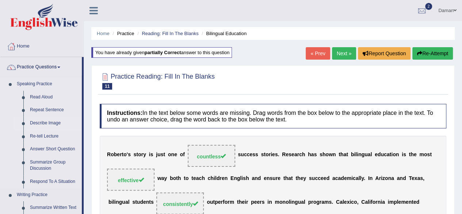
click at [38, 122] on link "Describe Image" at bounding box center [54, 123] width 55 height 13
click at [48, 122] on link "Describe Image" at bounding box center [54, 123] width 55 height 13
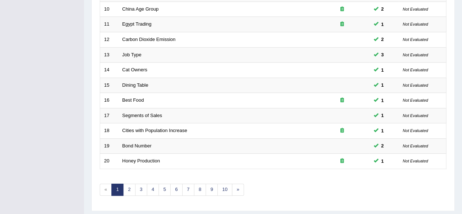
scroll to position [266, 0]
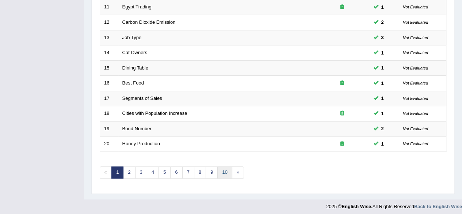
click at [220, 171] on link "10" at bounding box center [224, 172] width 15 height 12
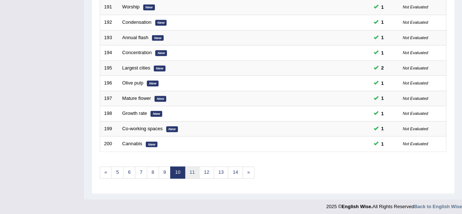
click at [192, 167] on link "11" at bounding box center [192, 172] width 15 height 12
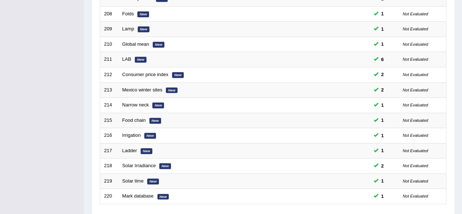
scroll to position [266, 0]
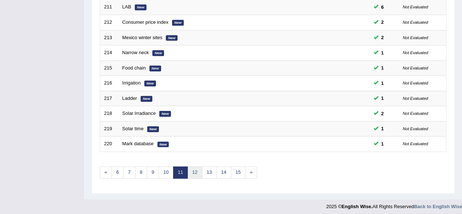
click at [191, 171] on link "12" at bounding box center [194, 172] width 15 height 12
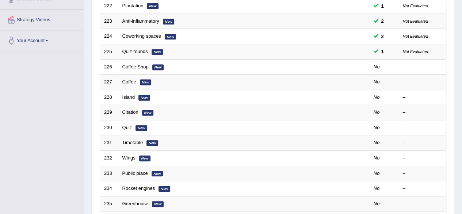
scroll to position [266, 0]
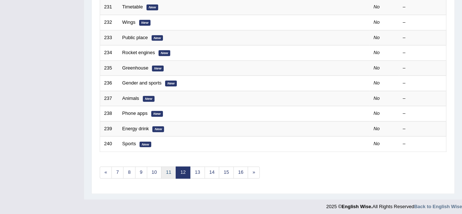
click at [164, 169] on link "11" at bounding box center [168, 172] width 15 height 12
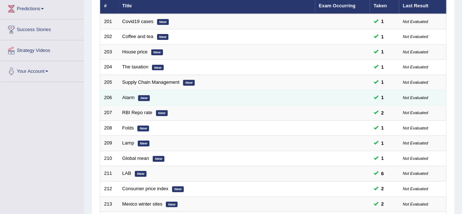
scroll to position [100, 0]
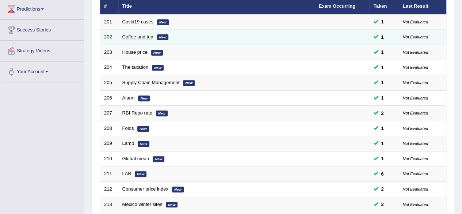
click at [147, 35] on link "Coffee and tea" at bounding box center [137, 36] width 31 height 5
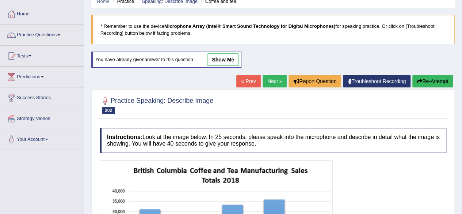
scroll to position [20, 0]
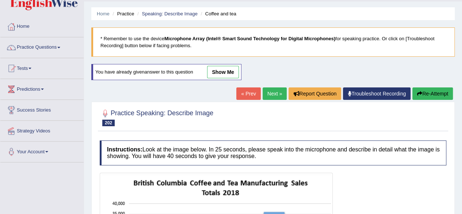
click at [231, 73] on link "show me" at bounding box center [223, 72] width 32 height 12
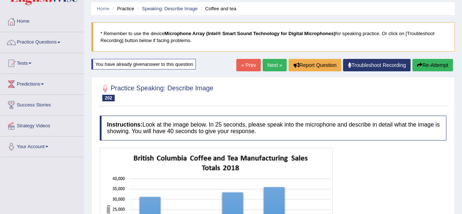
scroll to position [0, 0]
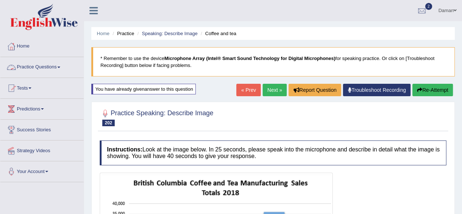
click at [46, 67] on link "Practice Questions" at bounding box center [41, 66] width 83 height 18
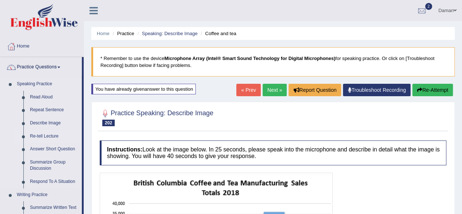
click at [34, 135] on link "Re-tell Lecture" at bounding box center [54, 136] width 55 height 13
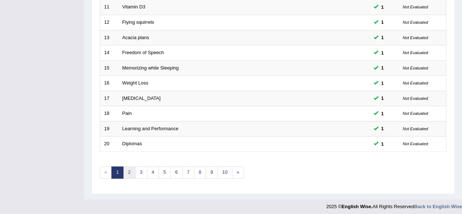
click at [129, 170] on link "2" at bounding box center [129, 172] width 12 height 12
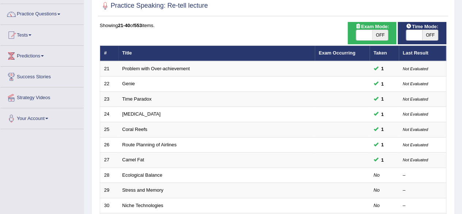
scroll to position [53, 0]
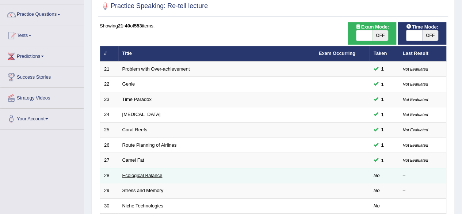
click at [132, 174] on link "Ecological Balance" at bounding box center [142, 174] width 40 height 5
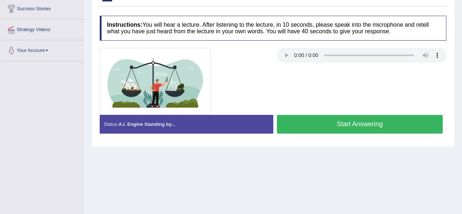
scroll to position [121, 0]
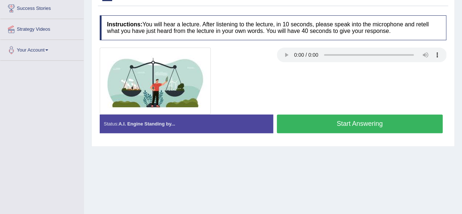
click at [344, 119] on button "Start Answering" at bounding box center [360, 123] width 166 height 19
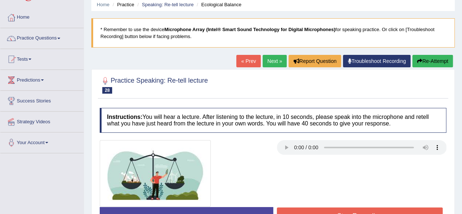
scroll to position [28, 0]
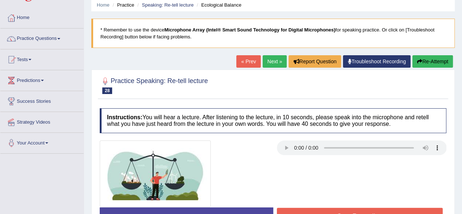
click at [251, 60] on link "« Prev" at bounding box center [248, 61] width 24 height 12
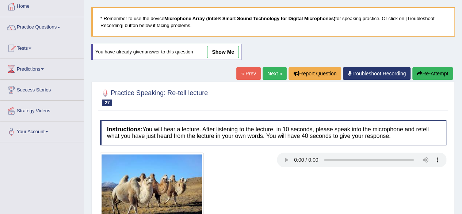
click at [270, 73] on link "Next »" at bounding box center [275, 73] width 24 height 12
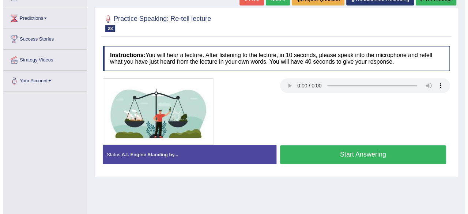
scroll to position [91, 0]
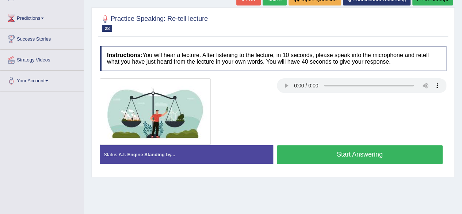
click at [334, 157] on button "Start Answering" at bounding box center [360, 154] width 166 height 19
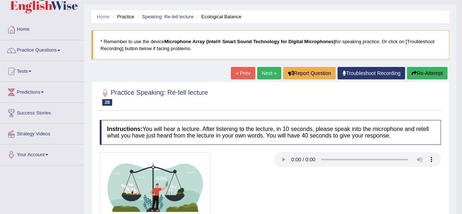
scroll to position [14, 0]
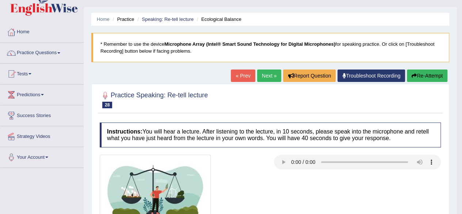
click at [263, 75] on link "Next »" at bounding box center [269, 75] width 24 height 12
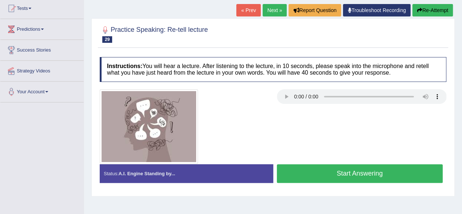
scroll to position [80, 0]
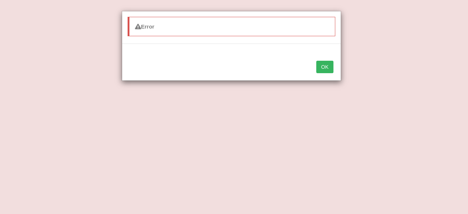
click at [326, 62] on button "OK" at bounding box center [324, 67] width 17 height 12
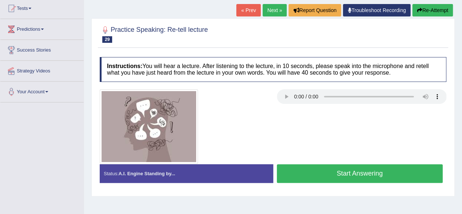
click at [375, 175] on button "Start Answering" at bounding box center [360, 173] width 166 height 19
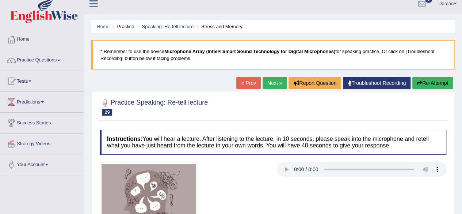
scroll to position [6, 0]
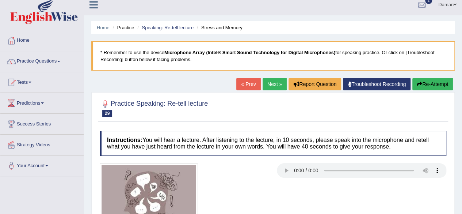
click at [247, 86] on link "« Prev" at bounding box center [248, 84] width 24 height 12
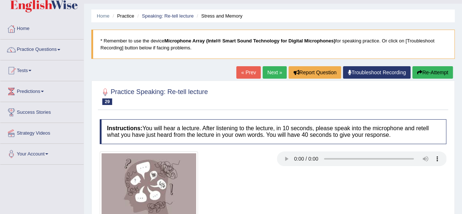
scroll to position [17, 0]
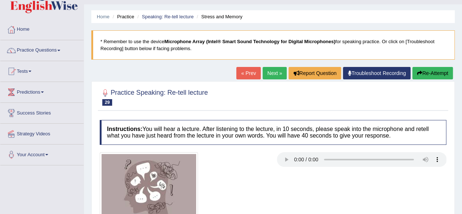
click at [243, 73] on link "« Prev" at bounding box center [248, 73] width 24 height 12
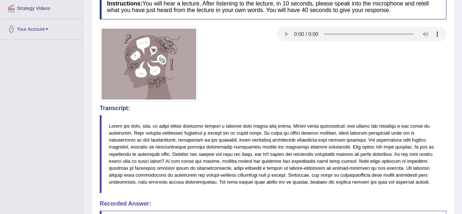
scroll to position [144, 0]
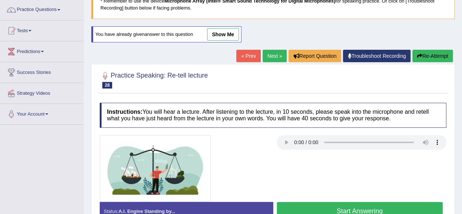
scroll to position [53, 0]
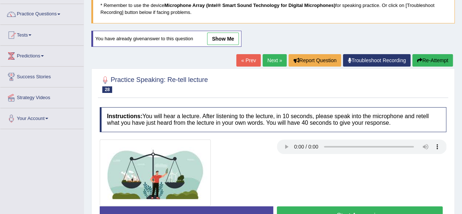
click at [272, 62] on link "Next »" at bounding box center [275, 60] width 24 height 12
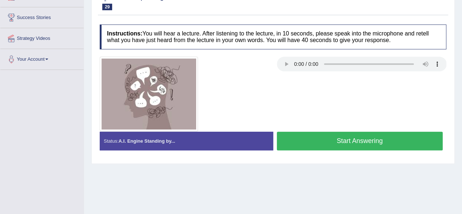
click at [319, 140] on button "Start Answering" at bounding box center [360, 141] width 166 height 19
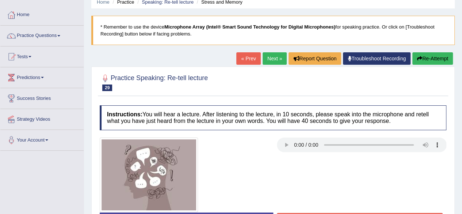
scroll to position [28, 0]
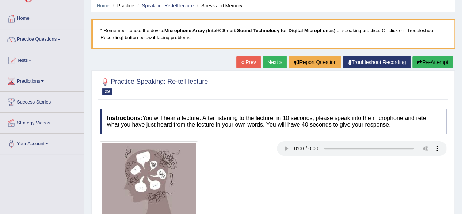
click at [251, 64] on link "« Prev" at bounding box center [248, 62] width 24 height 12
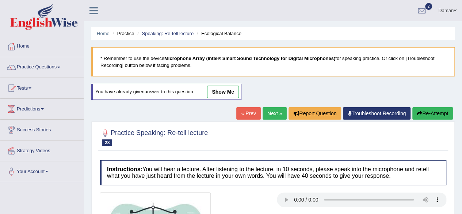
click at [269, 112] on link "Next »" at bounding box center [275, 113] width 24 height 12
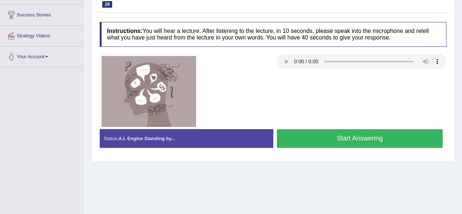
click at [342, 138] on button "Start Answering" at bounding box center [360, 138] width 166 height 19
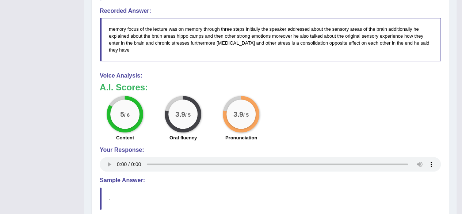
scroll to position [342, 0]
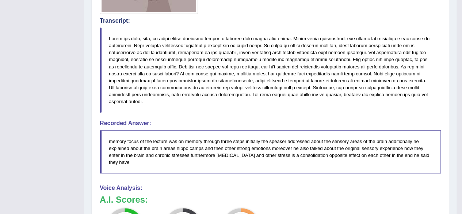
click at [291, 195] on h3 "A.I. Scores:" at bounding box center [270, 199] width 341 height 9
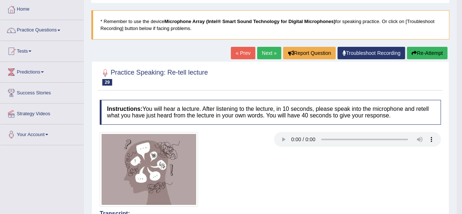
scroll to position [37, 0]
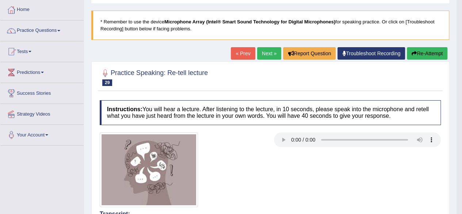
click at [264, 52] on link "Next »" at bounding box center [269, 53] width 24 height 12
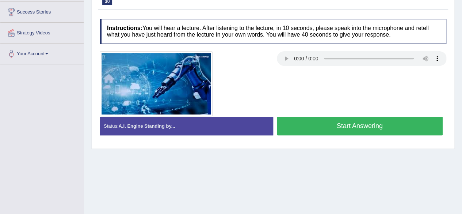
click at [302, 123] on button "Start Answering" at bounding box center [360, 126] width 166 height 19
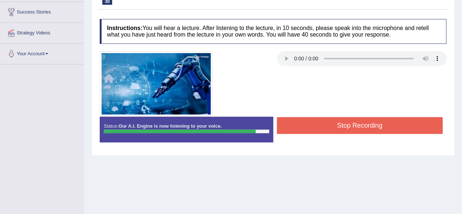
click at [323, 125] on button "Stop Recording" at bounding box center [360, 125] width 166 height 17
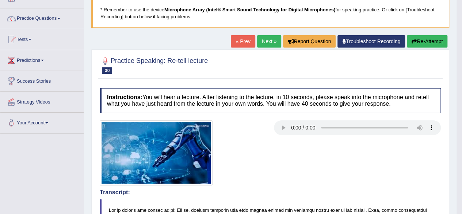
scroll to position [47, 0]
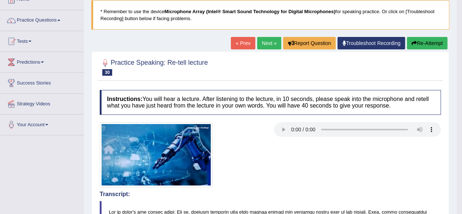
click at [265, 41] on link "Next »" at bounding box center [269, 43] width 24 height 12
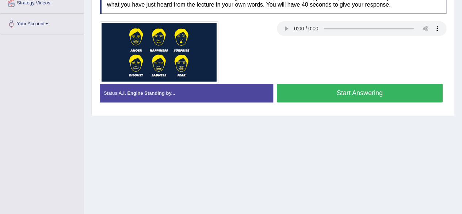
click at [320, 95] on button "Start Answering" at bounding box center [360, 93] width 166 height 19
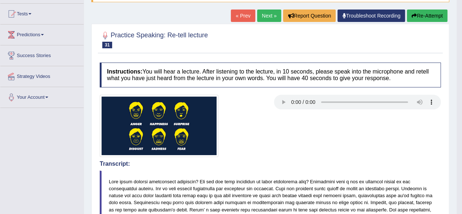
scroll to position [74, 0]
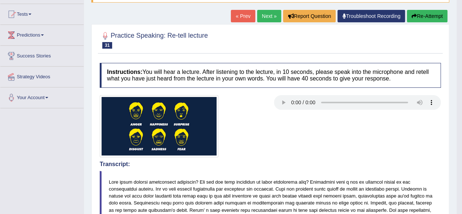
click at [267, 17] on link "Next »" at bounding box center [269, 16] width 24 height 12
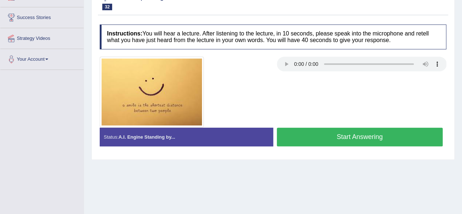
click at [307, 136] on button "Start Answering" at bounding box center [360, 137] width 166 height 19
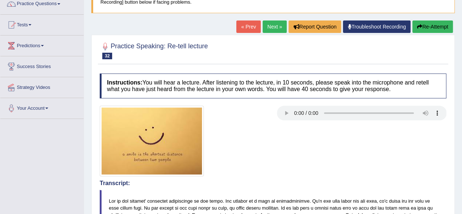
scroll to position [61, 0]
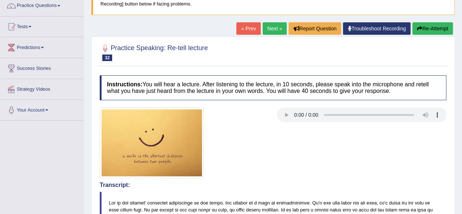
click at [241, 26] on link "« Prev" at bounding box center [248, 28] width 24 height 12
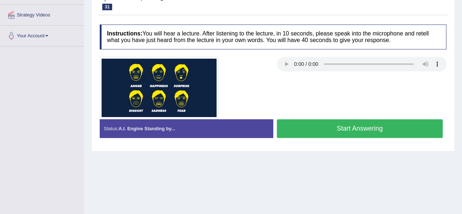
scroll to position [138, 0]
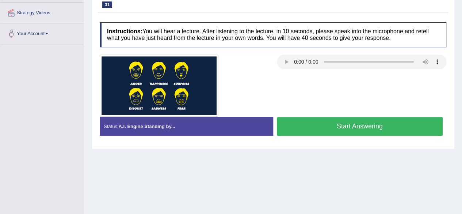
click at [350, 126] on button "Start Answering" at bounding box center [360, 126] width 166 height 19
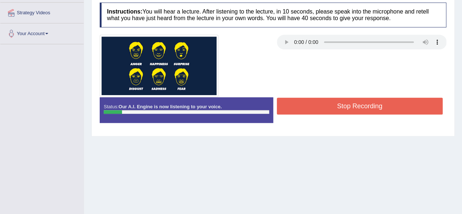
scroll to position [0, 0]
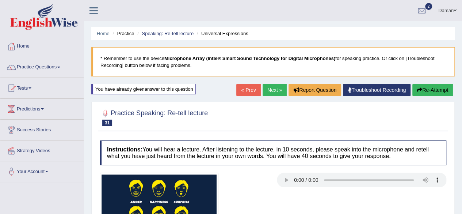
click at [277, 89] on link "Next »" at bounding box center [275, 90] width 24 height 12
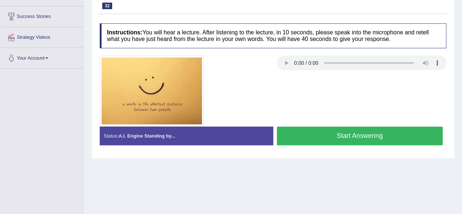
click at [319, 136] on button "Start Answering" at bounding box center [360, 135] width 166 height 19
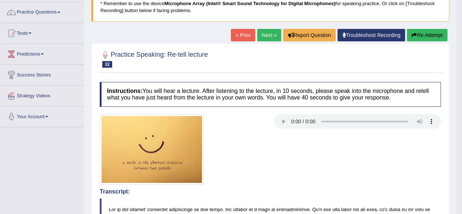
scroll to position [54, 0]
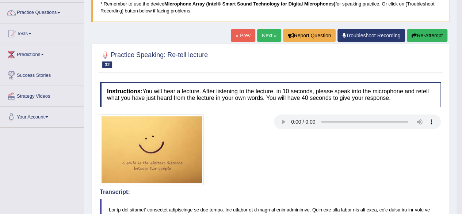
click at [269, 37] on link "Next »" at bounding box center [269, 35] width 24 height 12
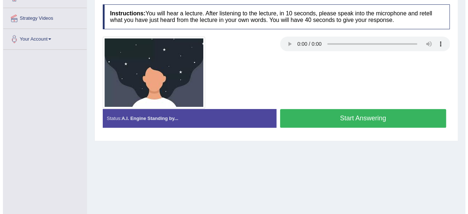
scroll to position [65, 0]
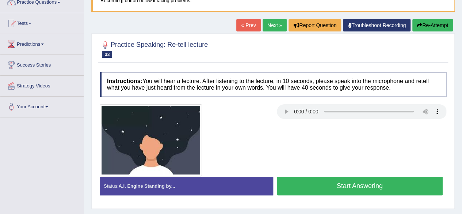
click at [324, 180] on button "Start Answering" at bounding box center [360, 185] width 166 height 19
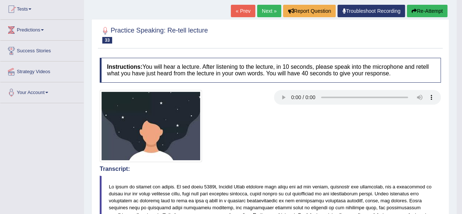
scroll to position [78, 0]
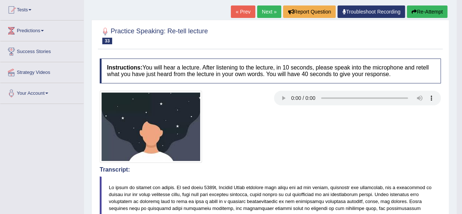
click at [267, 14] on link "Next »" at bounding box center [269, 11] width 24 height 12
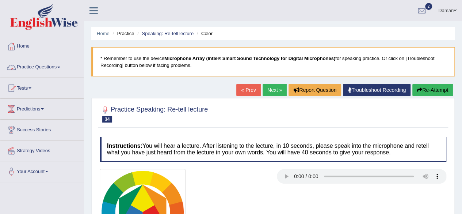
click at [47, 68] on link "Practice Questions" at bounding box center [41, 66] width 83 height 18
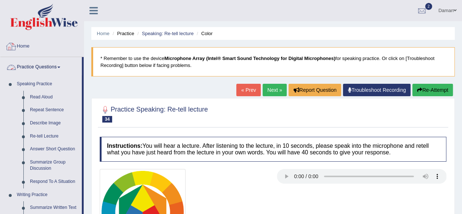
click at [24, 43] on link "Home" at bounding box center [41, 45] width 83 height 18
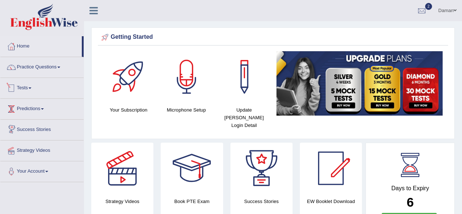
click at [30, 78] on link "Tests" at bounding box center [41, 87] width 83 height 18
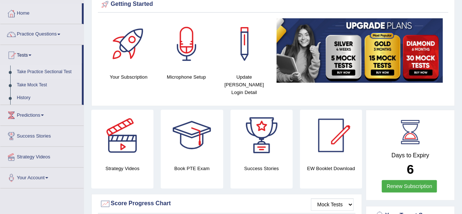
click at [41, 71] on link "Take Practice Sectional Test" at bounding box center [48, 71] width 68 height 13
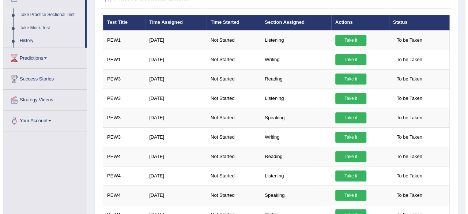
scroll to position [90, 0]
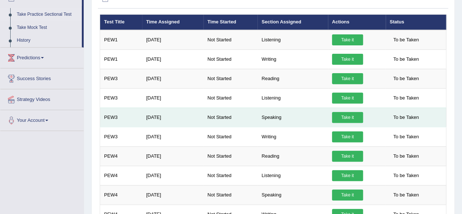
click at [348, 116] on link "Take it" at bounding box center [347, 117] width 31 height 11
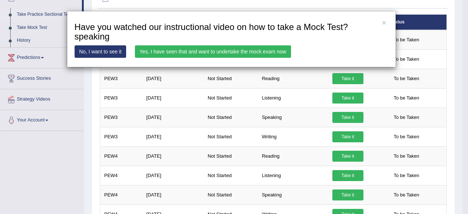
click at [189, 52] on link "Yes, I have seen that and want to undertake the mock exam now" at bounding box center [213, 51] width 156 height 12
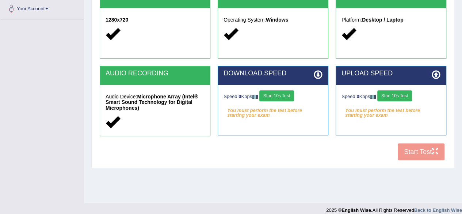
scroll to position [163, 0]
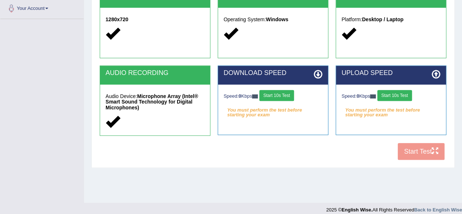
click at [285, 94] on button "Start 10s Test" at bounding box center [276, 95] width 35 height 11
click at [395, 97] on button "Start 10s Test" at bounding box center [394, 95] width 35 height 11
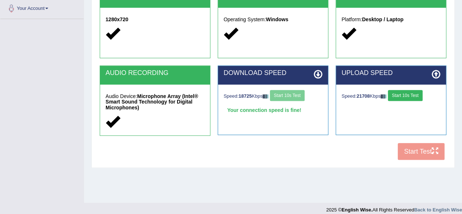
scroll to position [170, 0]
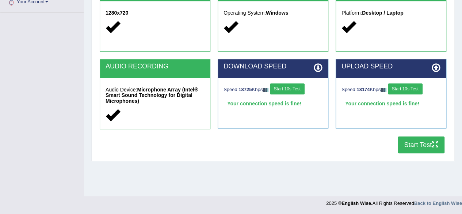
click at [436, 149] on button "Start Test" at bounding box center [421, 144] width 47 height 17
